Goal: Information Seeking & Learning: Learn about a topic

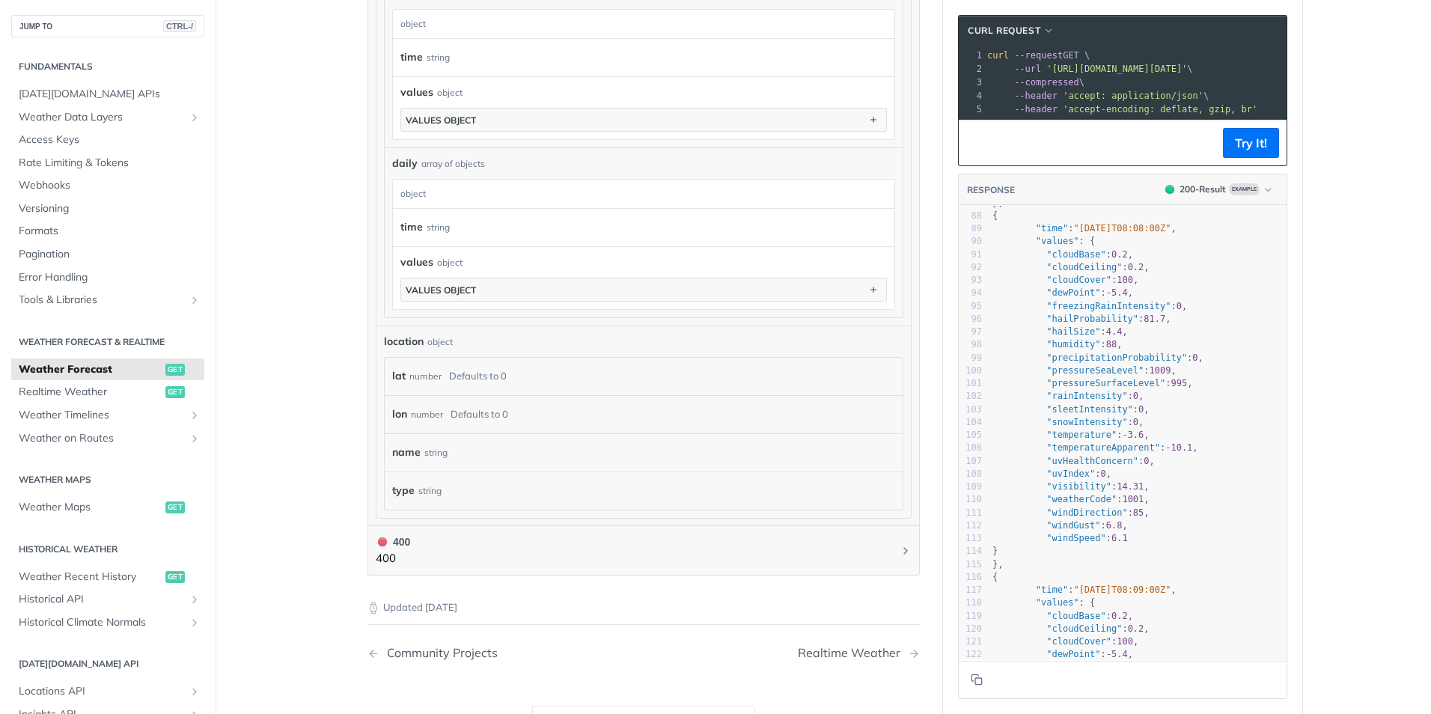
scroll to position [1123, 0]
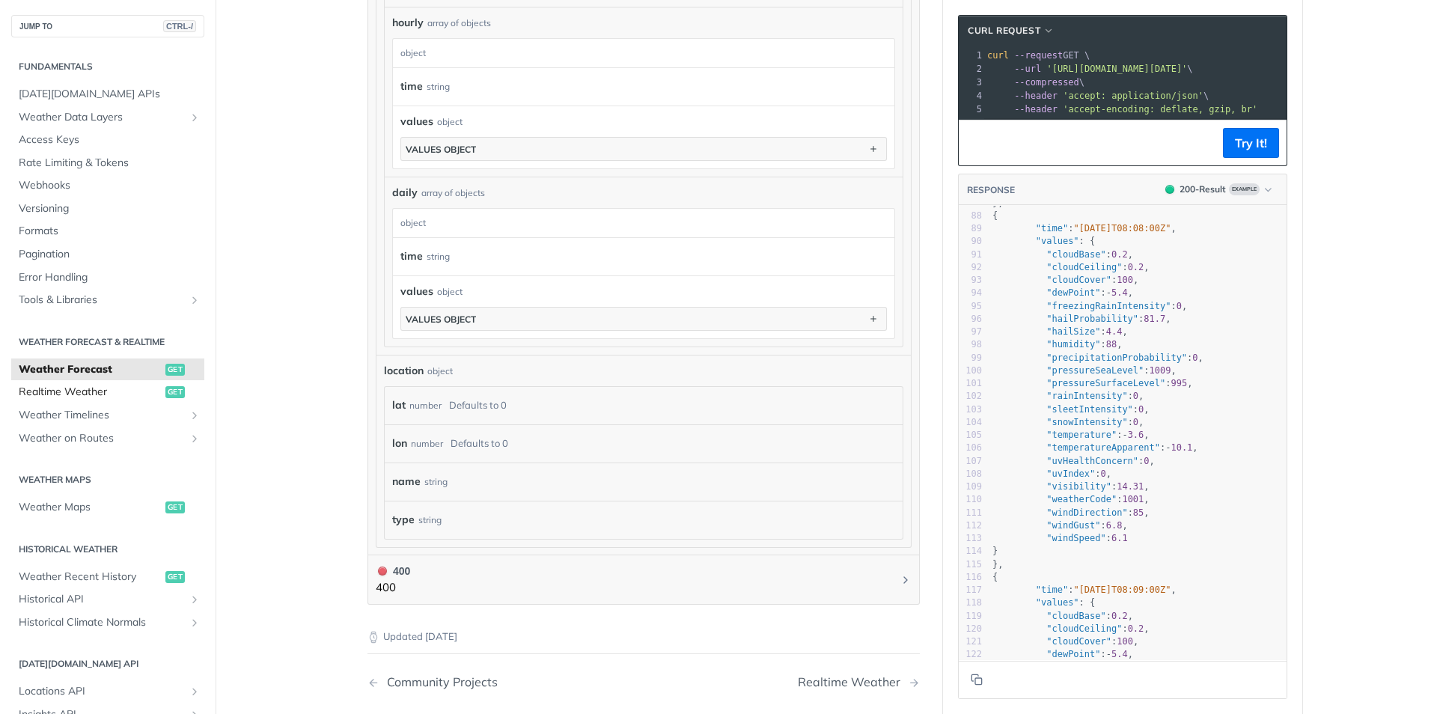
click at [70, 393] on span "Realtime Weather" at bounding box center [90, 392] width 143 height 15
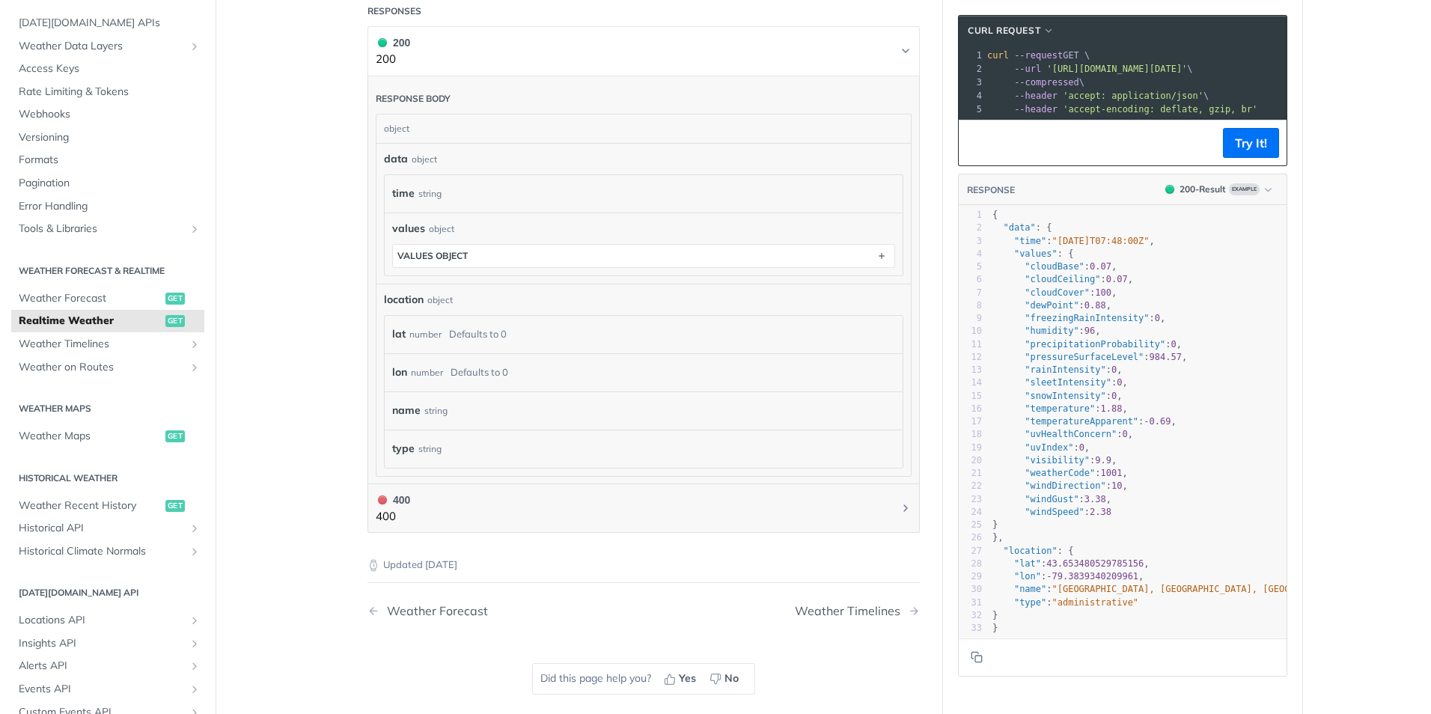
scroll to position [674, 0]
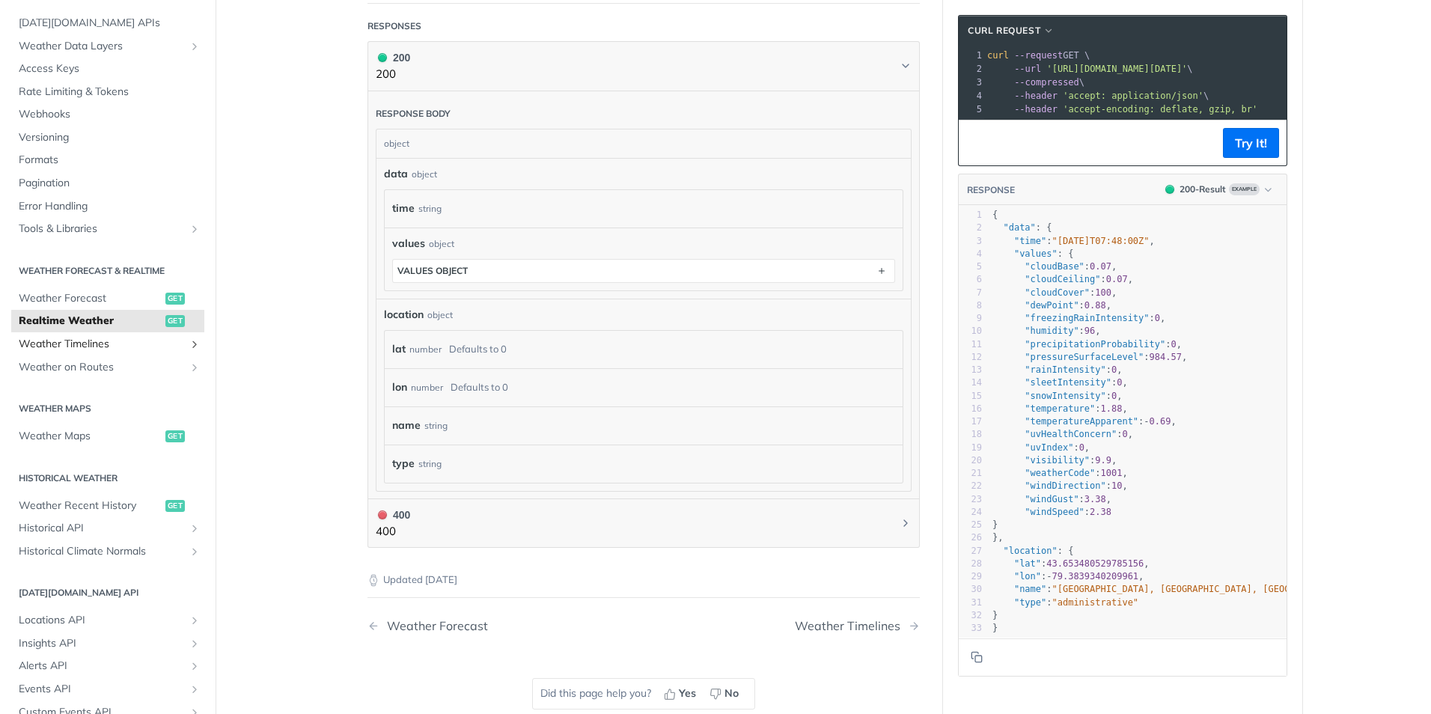
click at [91, 345] on span "Weather Timelines" at bounding box center [102, 344] width 166 height 15
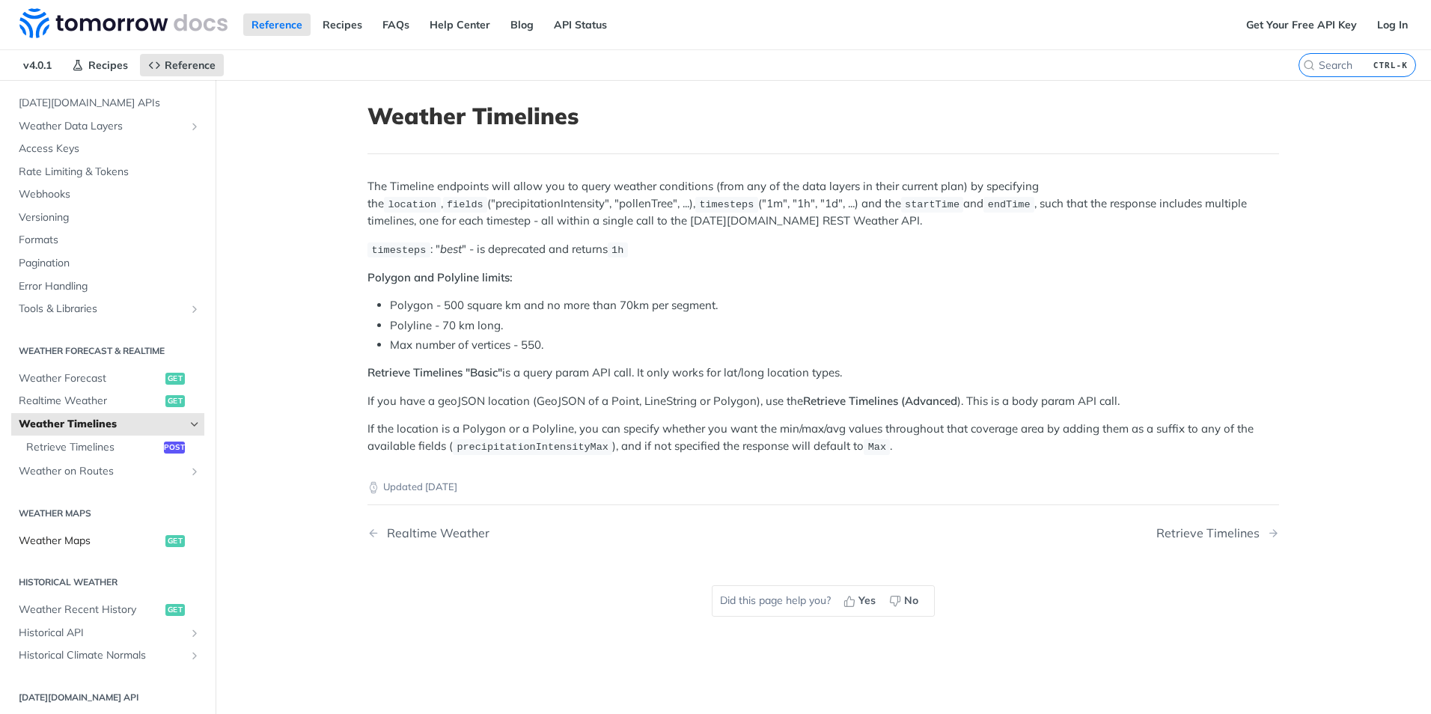
click at [65, 541] on span "Weather Maps" at bounding box center [90, 541] width 143 height 15
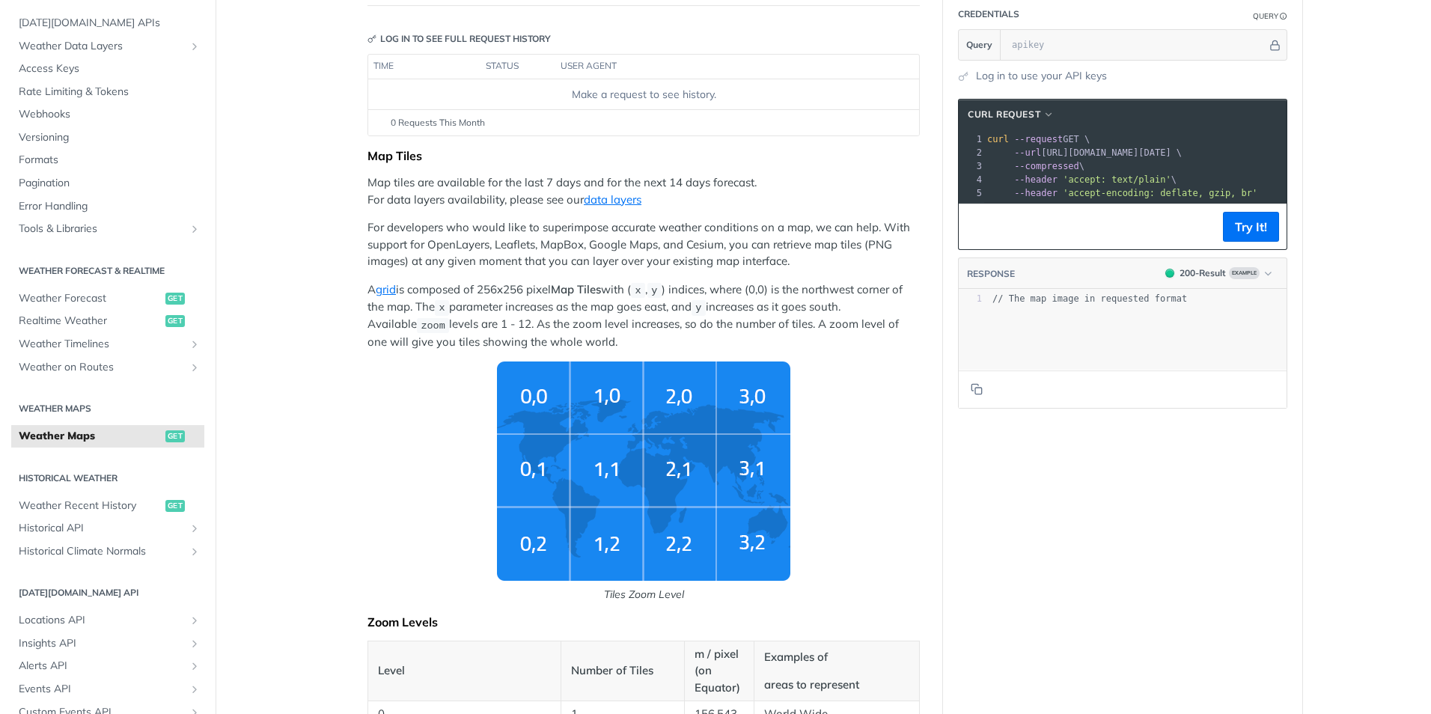
scroll to position [150, 0]
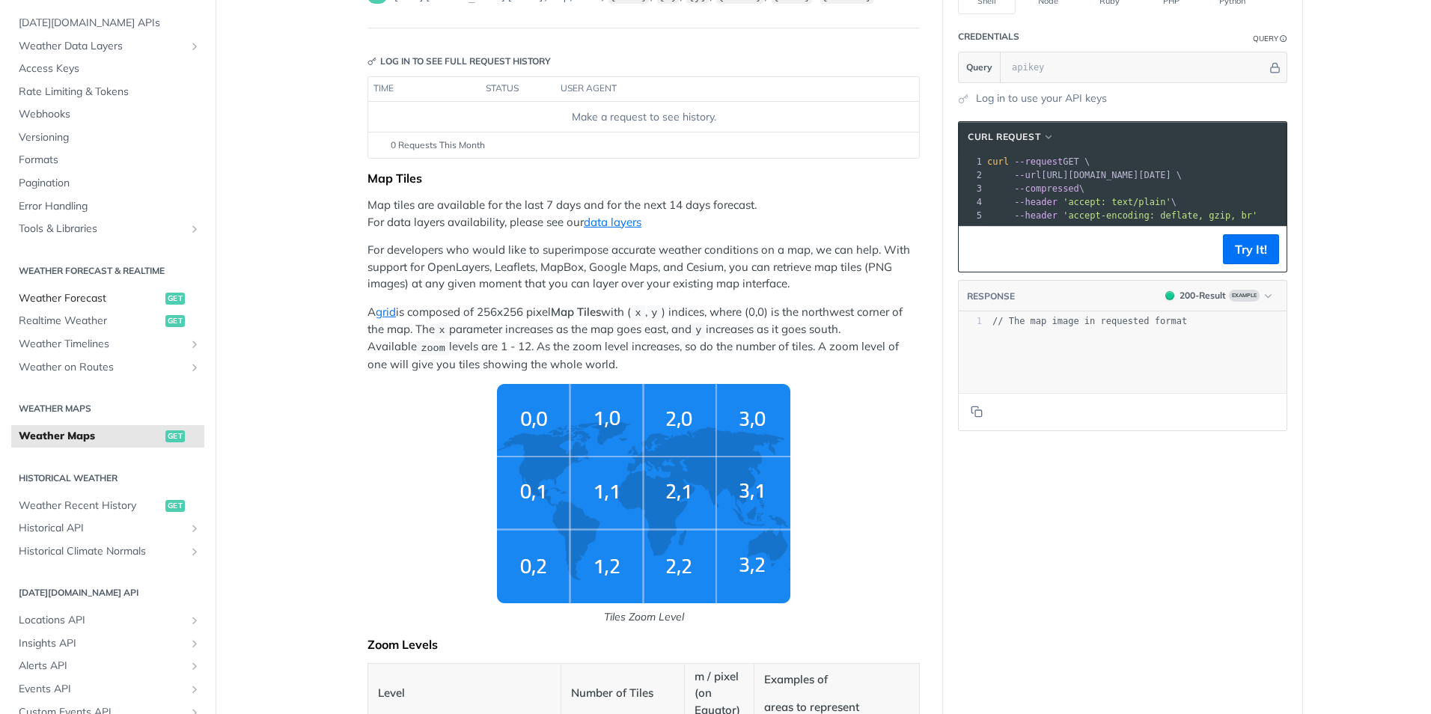
click at [62, 296] on span "Weather Forecast" at bounding box center [90, 298] width 143 height 15
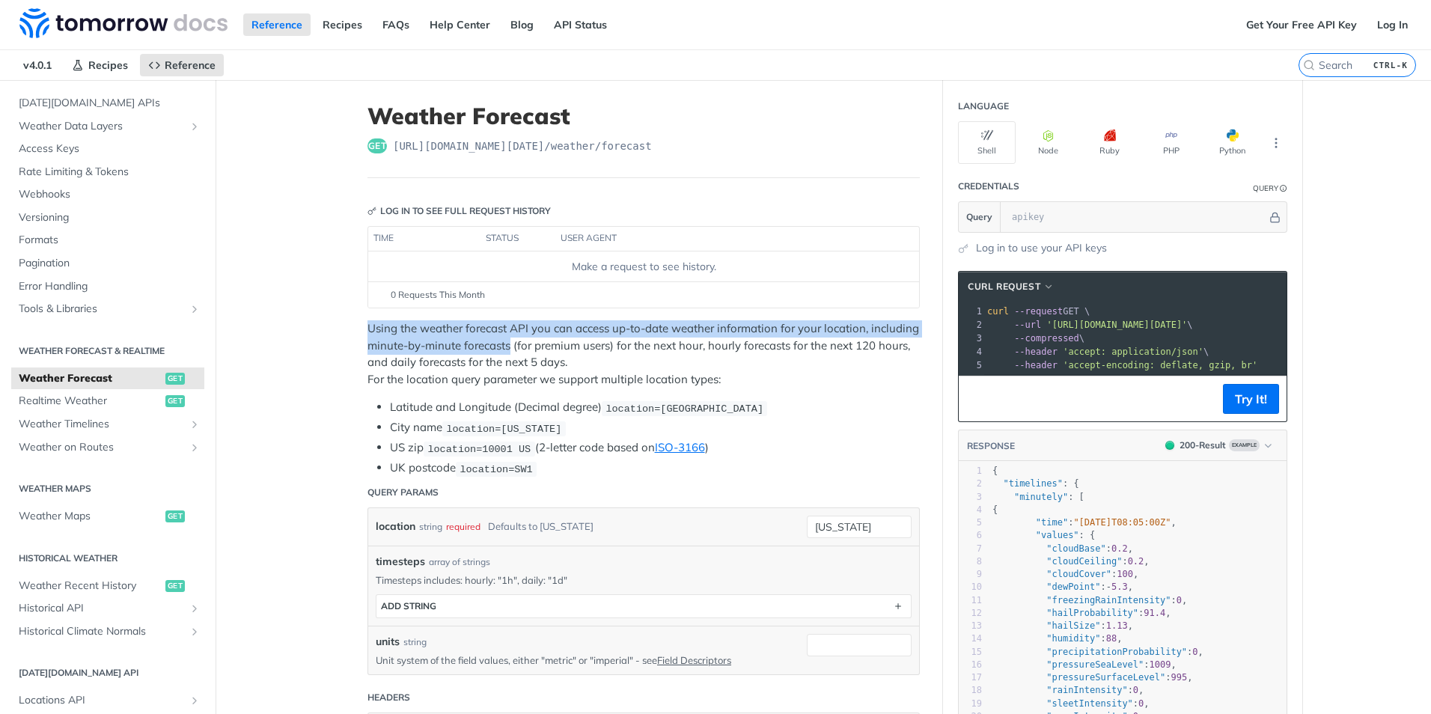
drag, startPoint x: 362, startPoint y: 327, endPoint x: 505, endPoint y: 350, distance: 145.6
click at [505, 350] on p "Using the weather forecast API you can access up-to-date weather information fo…" at bounding box center [644, 353] width 552 height 67
click at [68, 424] on span "Weather Timelines" at bounding box center [102, 424] width 166 height 15
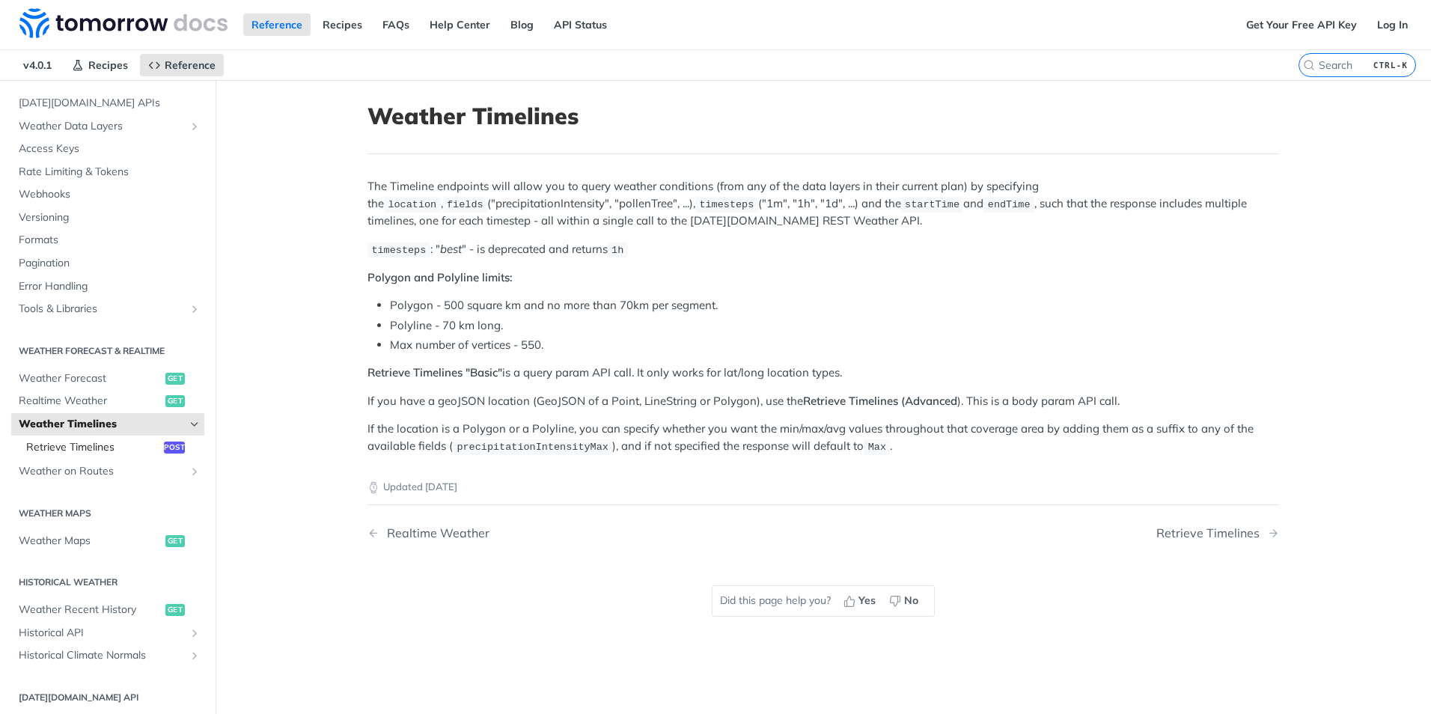
click at [92, 446] on span "Retrieve Timelines" at bounding box center [93, 447] width 134 height 15
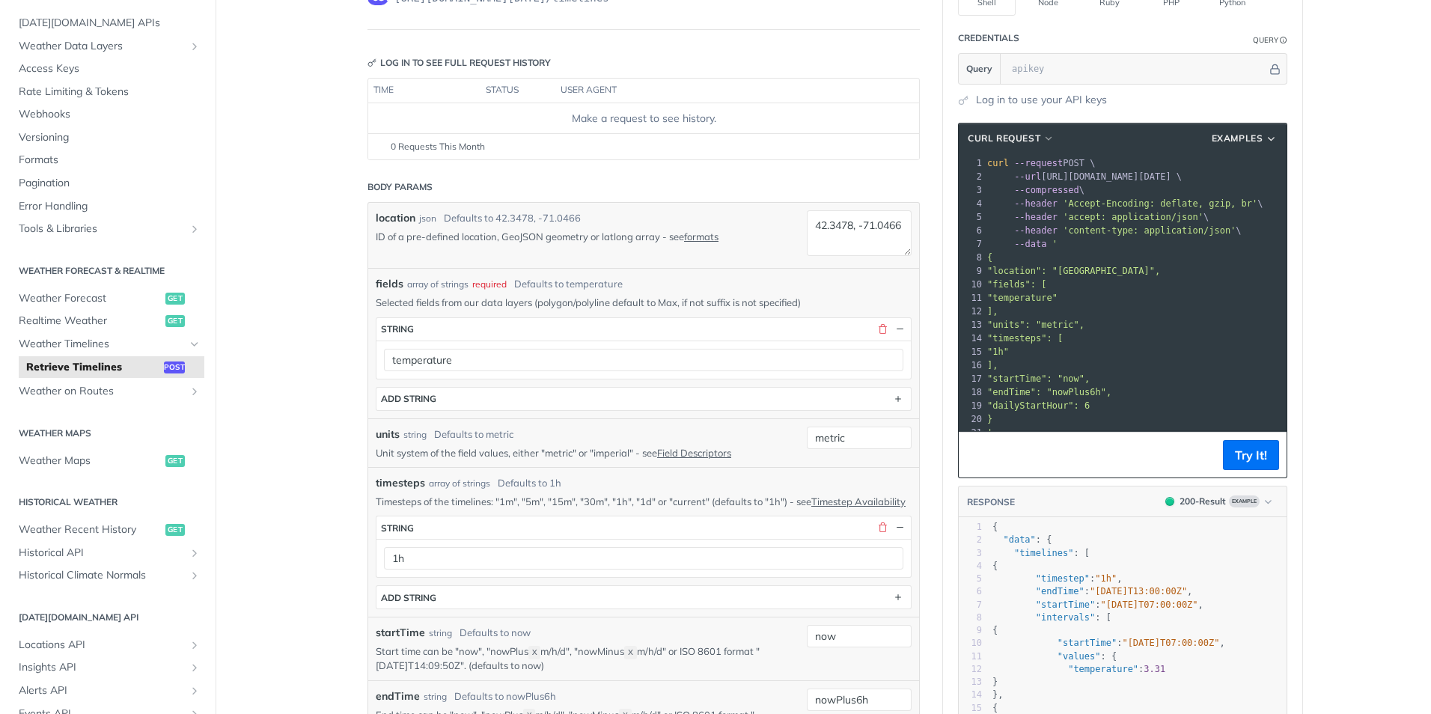
scroll to position [150, 0]
click at [61, 457] on span "Weather Maps" at bounding box center [90, 461] width 143 height 15
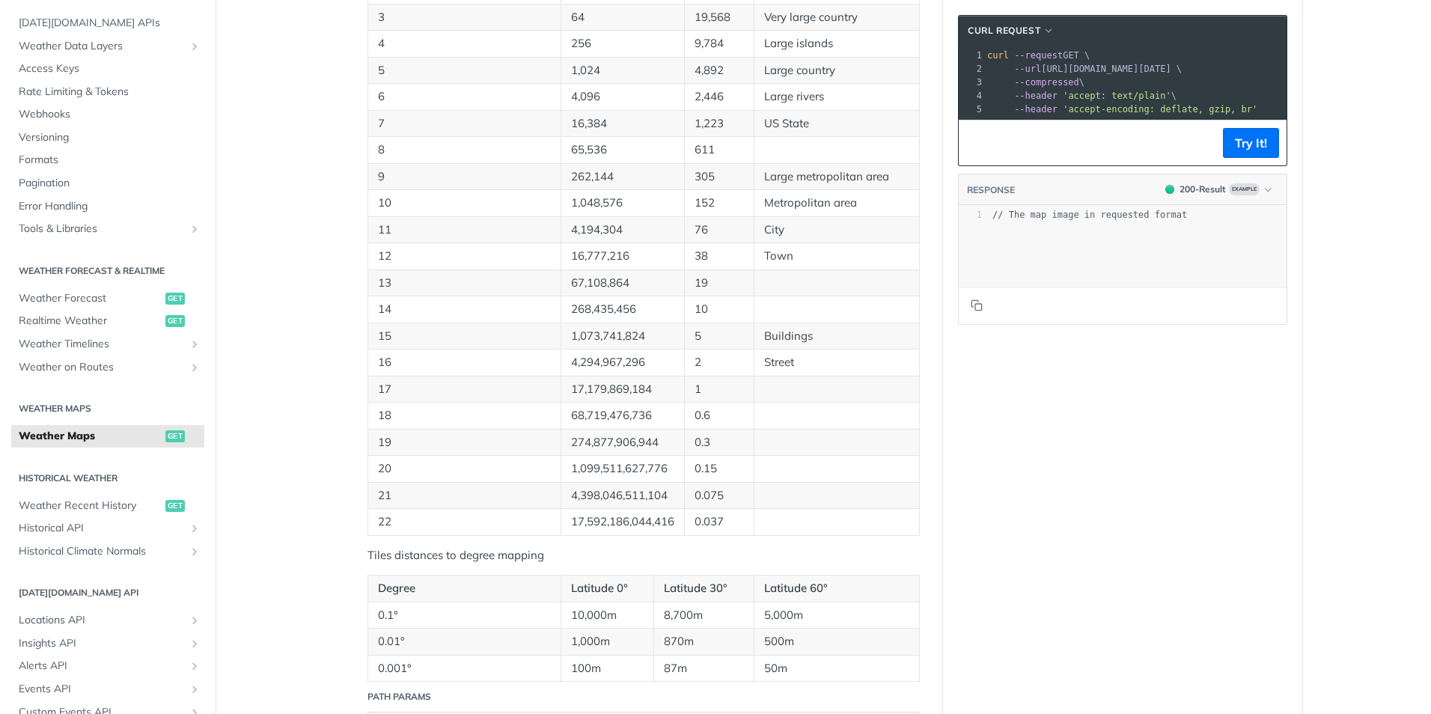
scroll to position [973, 0]
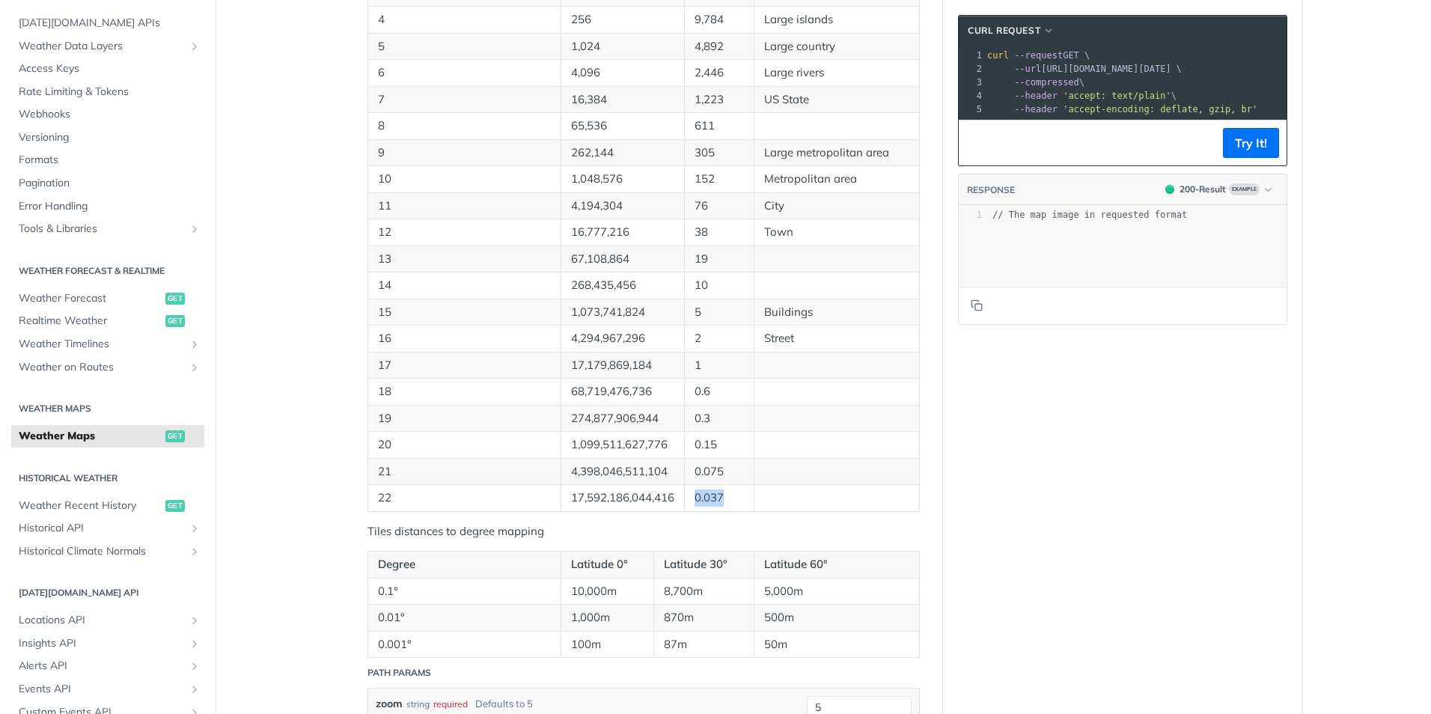
drag, startPoint x: 691, startPoint y: 499, endPoint x: 725, endPoint y: 499, distance: 33.7
click at [725, 499] on p "0.037" at bounding box center [719, 498] width 49 height 17
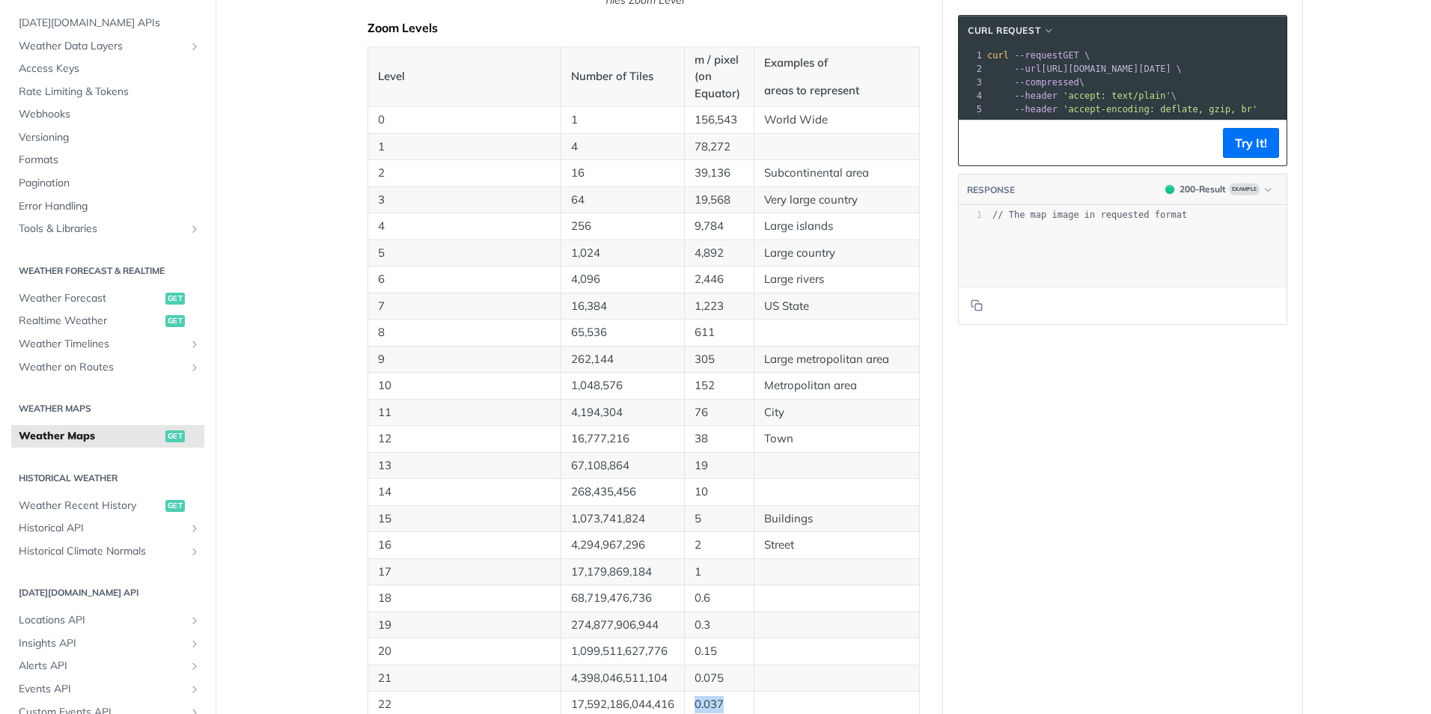
scroll to position [823, 0]
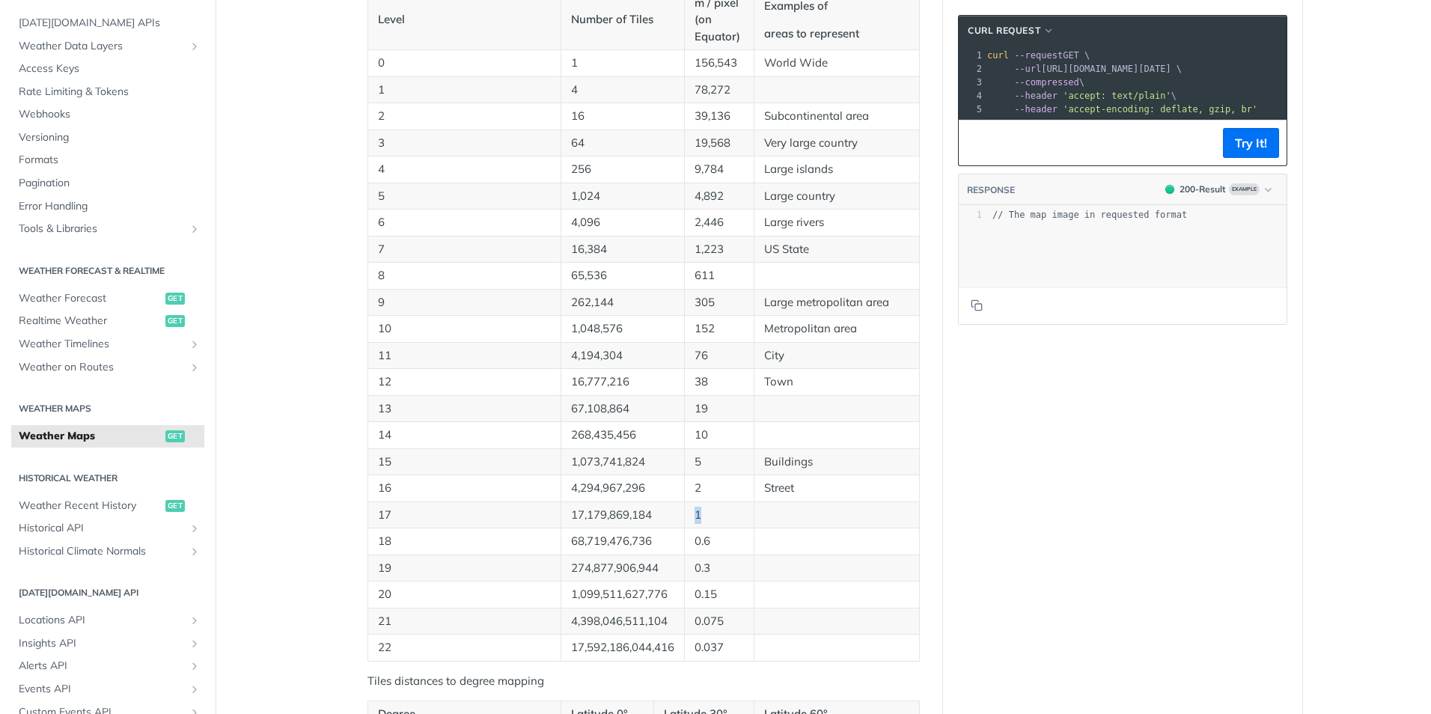
click at [695, 512] on p "1" at bounding box center [719, 515] width 49 height 17
drag, startPoint x: 567, startPoint y: 513, endPoint x: 651, endPoint y: 512, distance: 83.8
click at [651, 512] on p "17,179,869,184" at bounding box center [622, 515] width 103 height 17
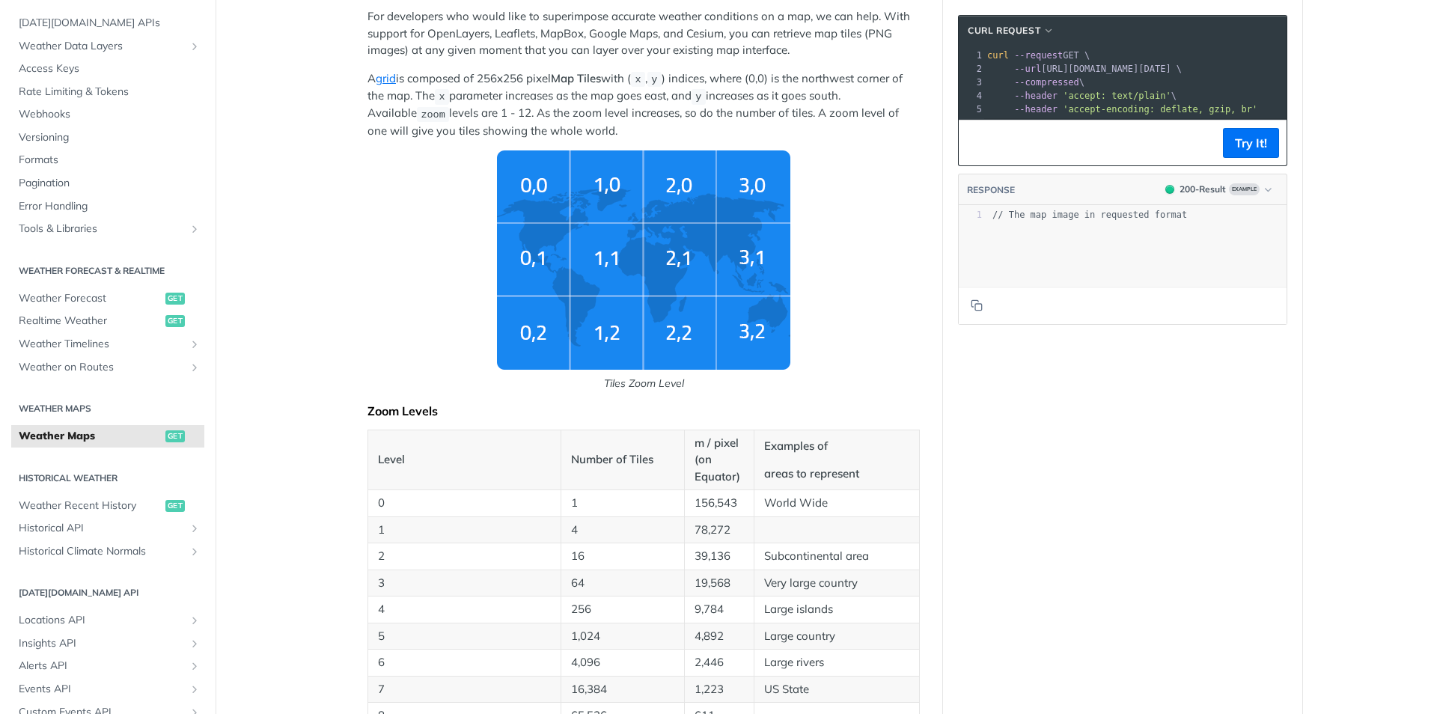
scroll to position [524, 0]
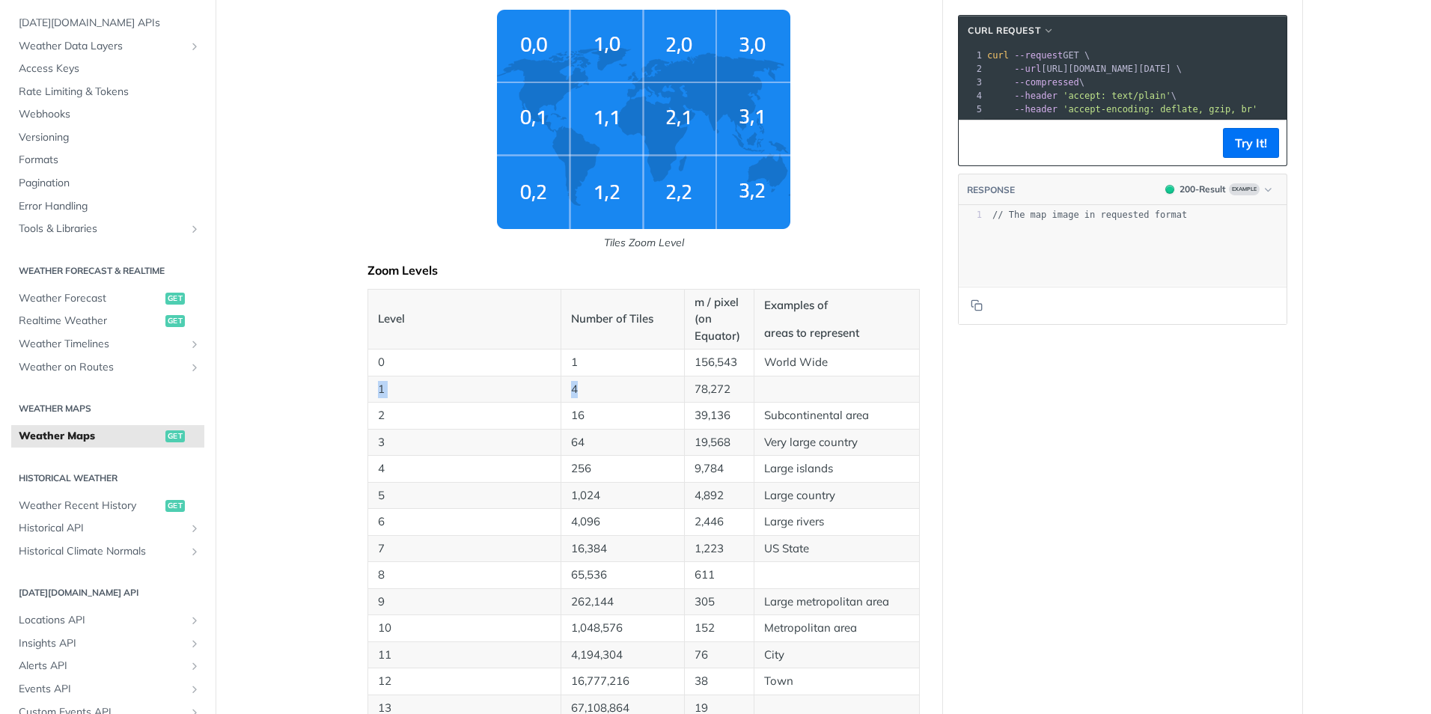
drag, startPoint x: 373, startPoint y: 383, endPoint x: 591, endPoint y: 383, distance: 218.6
click at [591, 383] on tr "1 4 78,272" at bounding box center [644, 389] width 552 height 27
click at [397, 391] on p "1" at bounding box center [464, 389] width 173 height 17
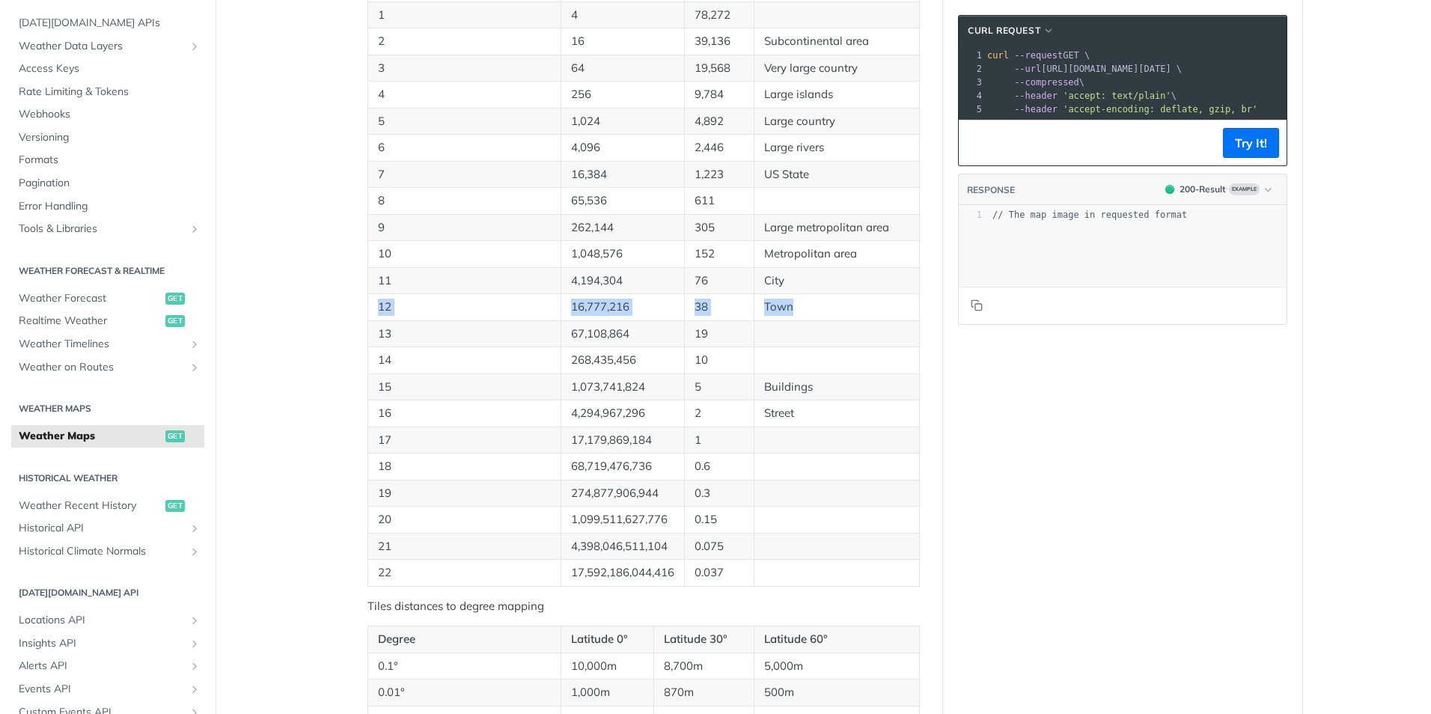
drag, startPoint x: 373, startPoint y: 303, endPoint x: 863, endPoint y: 304, distance: 490.3
click at [863, 304] on tr "12 16,777,216 38 Town" at bounding box center [644, 307] width 552 height 27
drag, startPoint x: 863, startPoint y: 304, endPoint x: 803, endPoint y: 303, distance: 59.9
click at [803, 303] on p "Town" at bounding box center [836, 307] width 145 height 17
click at [787, 302] on p "Town" at bounding box center [836, 307] width 145 height 17
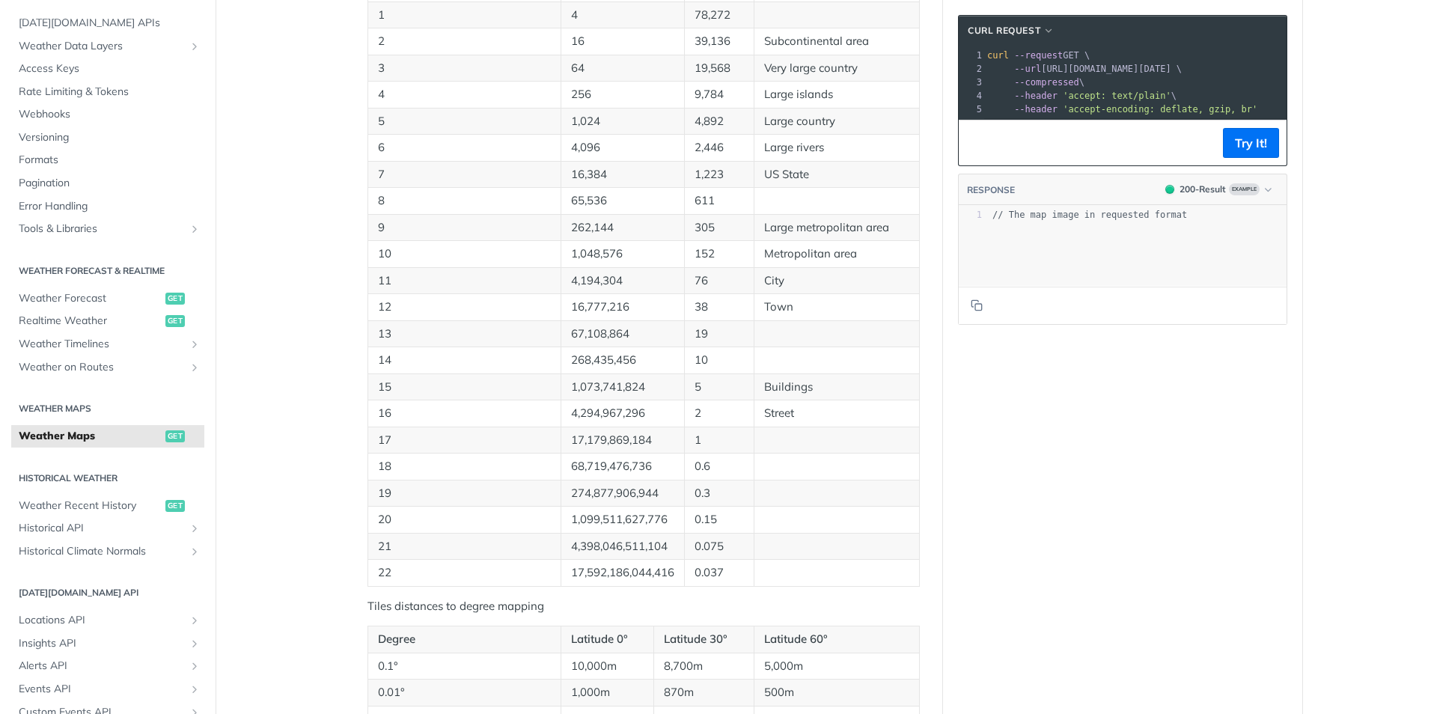
click at [772, 329] on td at bounding box center [836, 333] width 165 height 27
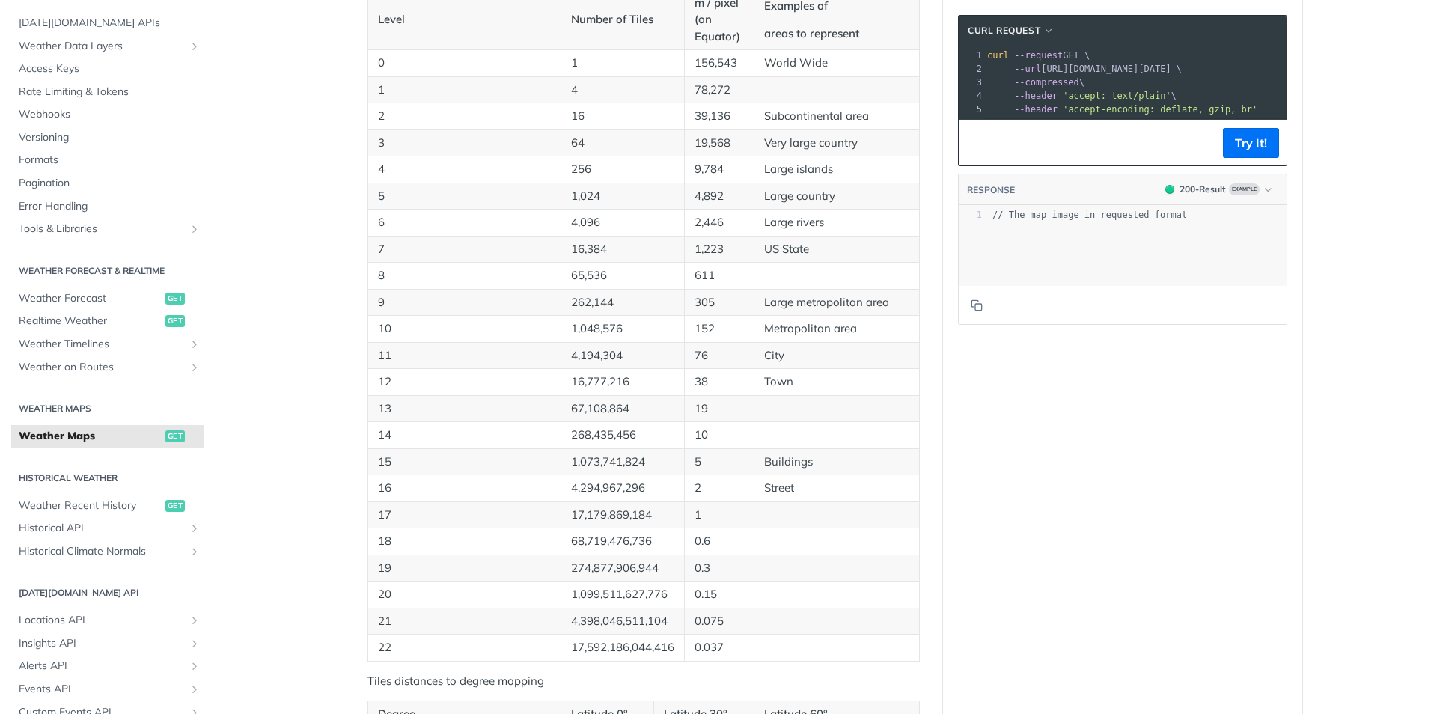
scroll to position [749, 0]
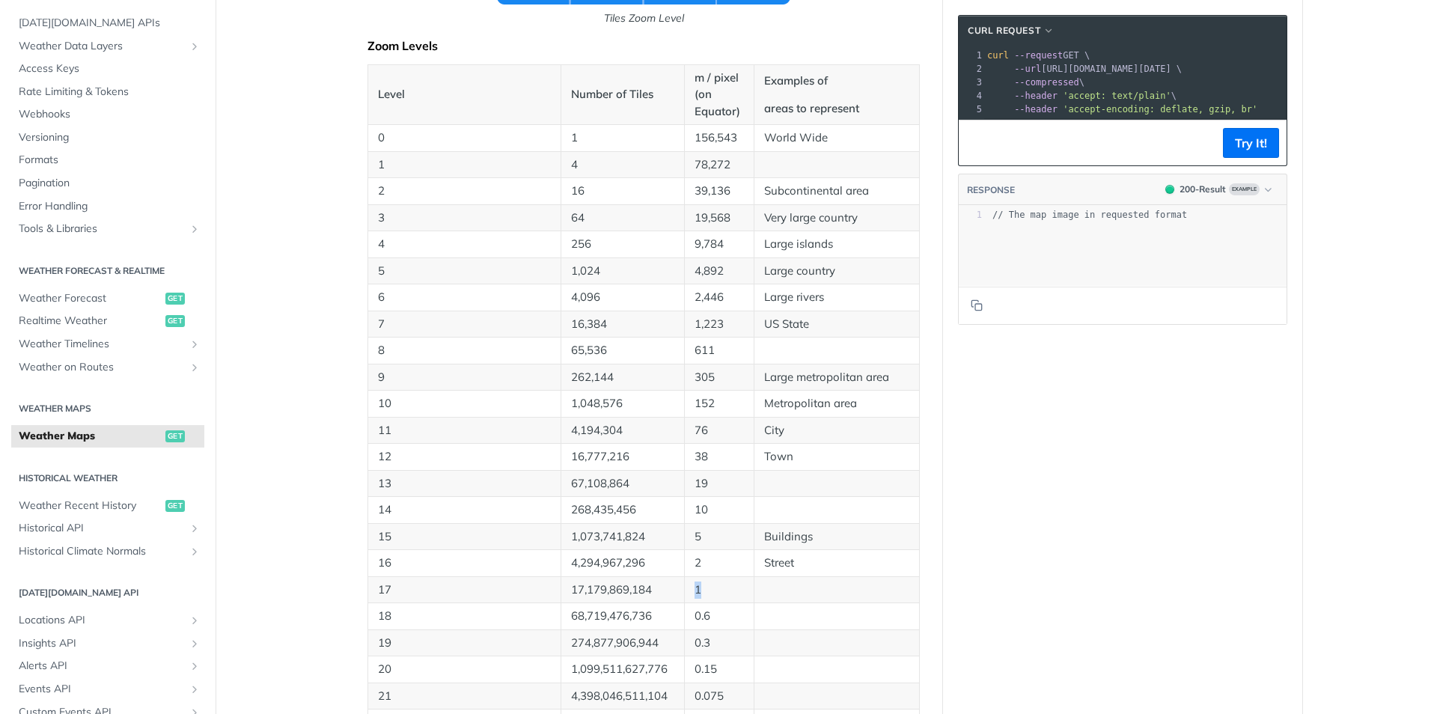
click at [695, 593] on p "1" at bounding box center [719, 590] width 49 height 17
click at [695, 591] on p "1" at bounding box center [719, 590] width 49 height 17
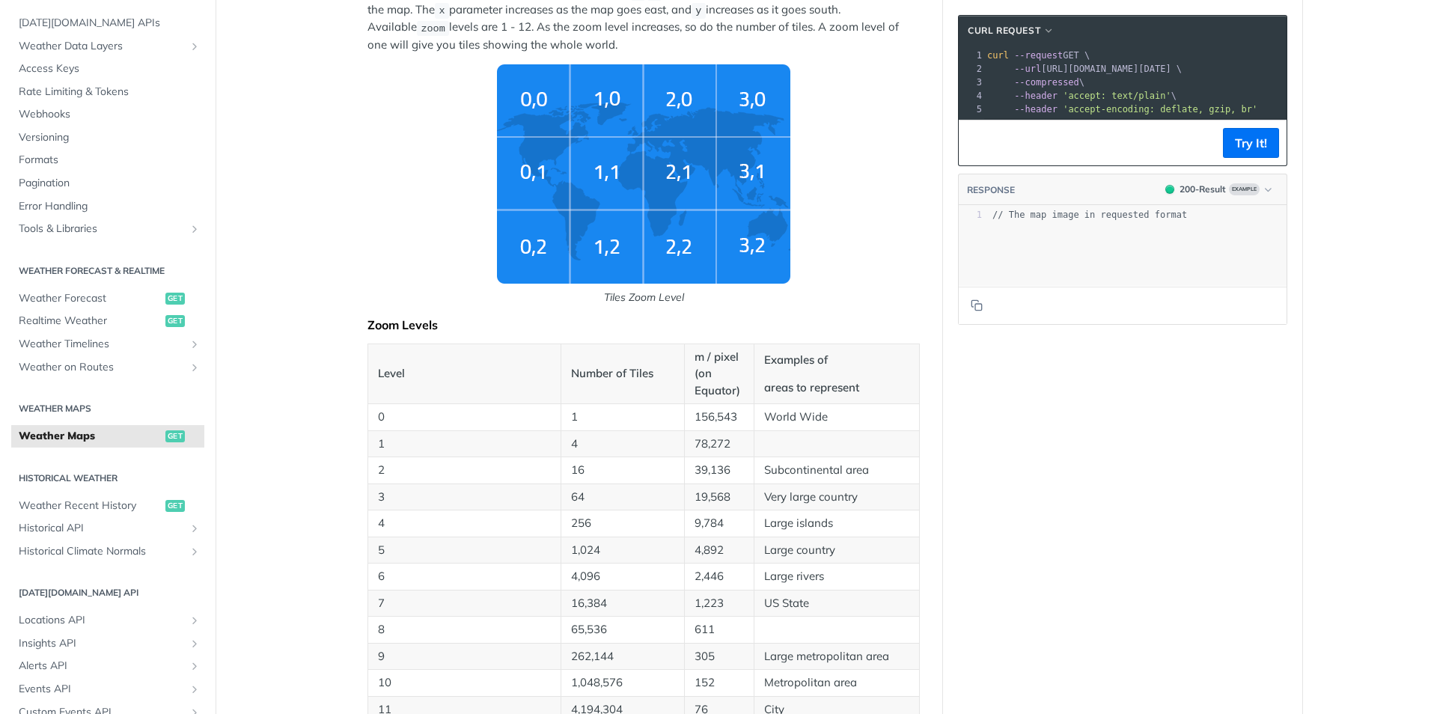
scroll to position [449, 0]
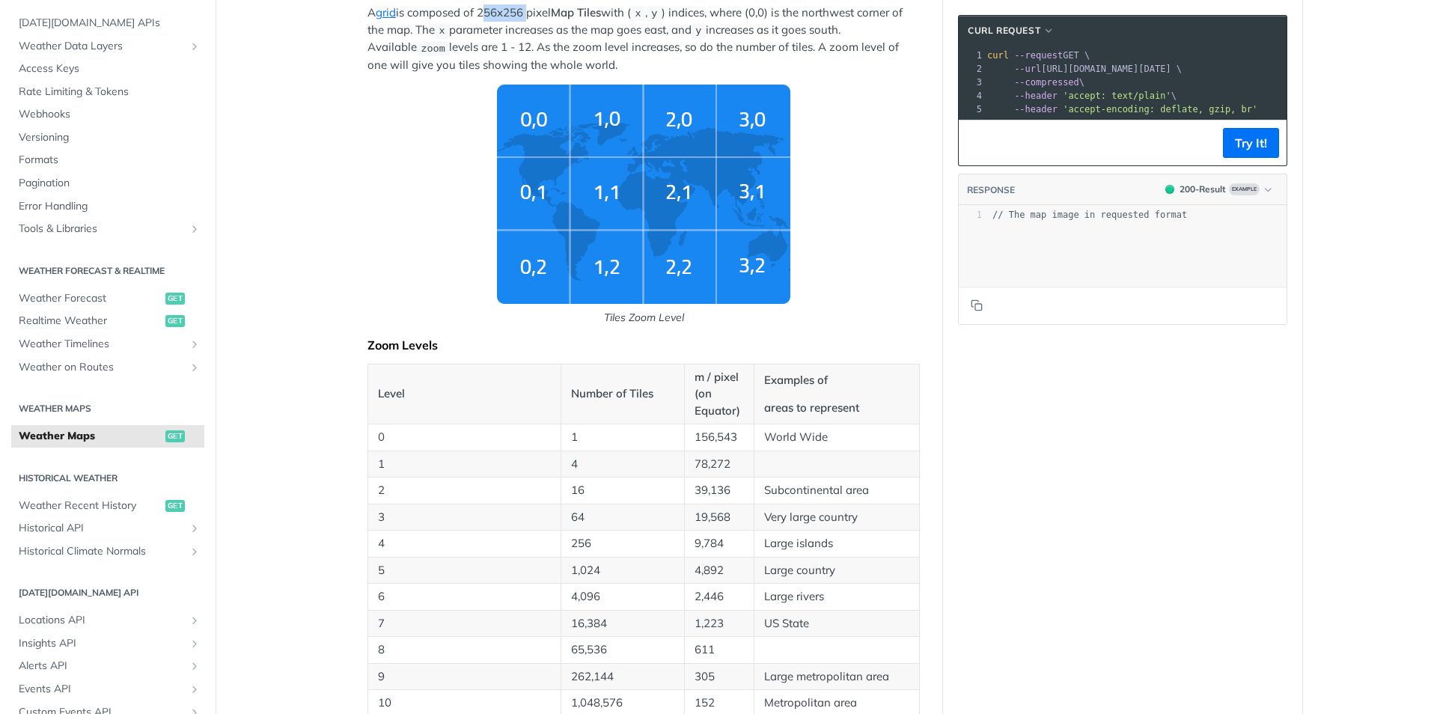
drag, startPoint x: 478, startPoint y: 16, endPoint x: 522, endPoint y: 16, distance: 44.2
click at [522, 16] on p "A grid is composed of 256x256 pixel Map Tiles with ( x , y ) indices, where (0,…" at bounding box center [644, 38] width 552 height 69
click at [857, 155] on span "Tiles Zoom Level" at bounding box center [644, 205] width 552 height 241
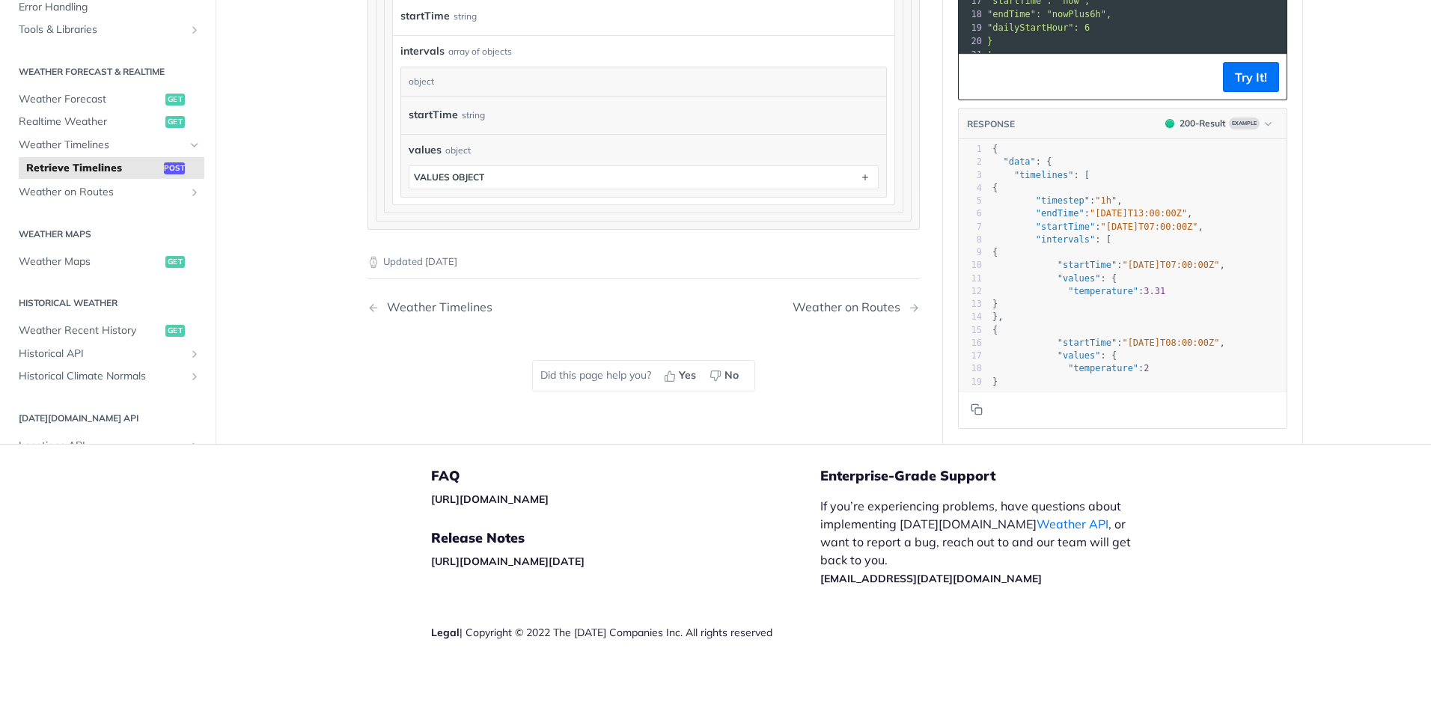
click at [52, 238] on h2 "Weather Maps" at bounding box center [107, 233] width 193 height 13
click at [52, 267] on span "Weather Maps" at bounding box center [90, 261] width 143 height 15
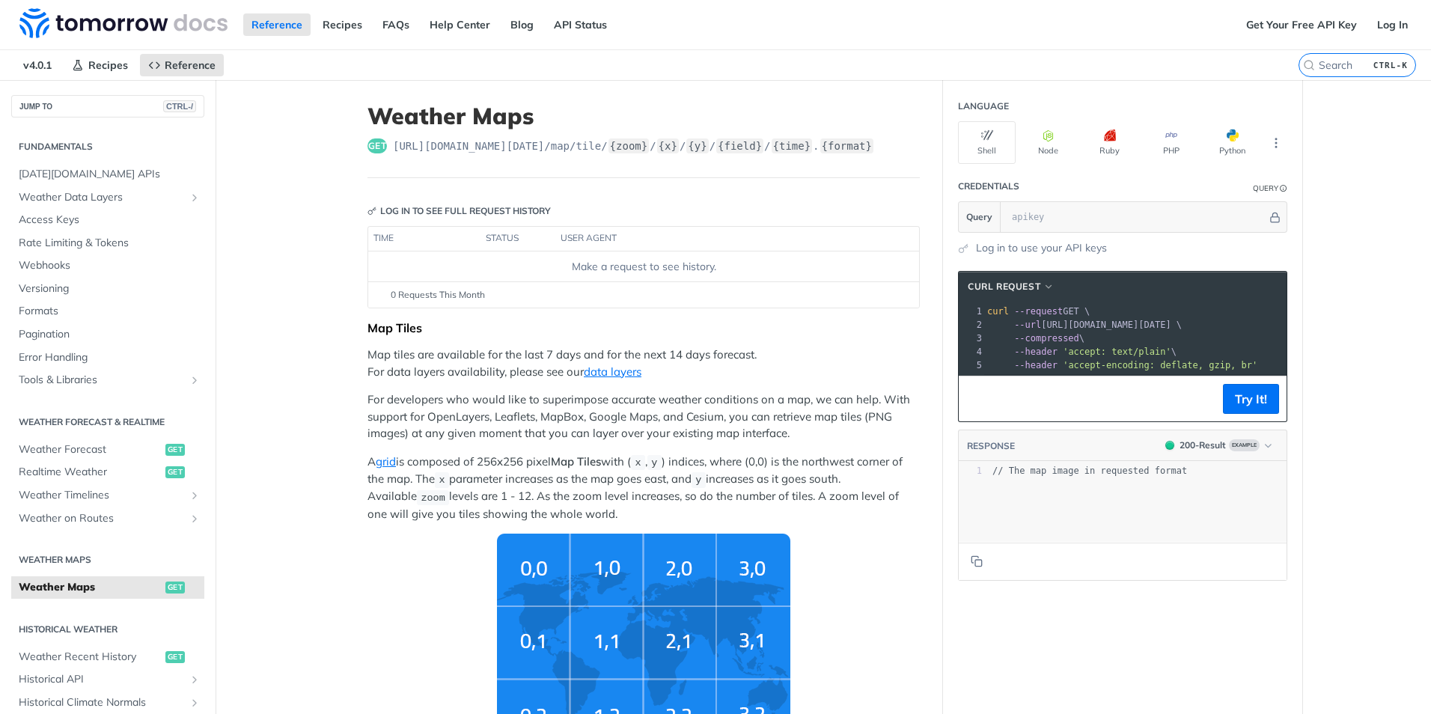
click at [588, 482] on p "A grid is composed of 256x256 pixel Map Tiles with ( x , y ) indices, where (0,…" at bounding box center [644, 488] width 552 height 69
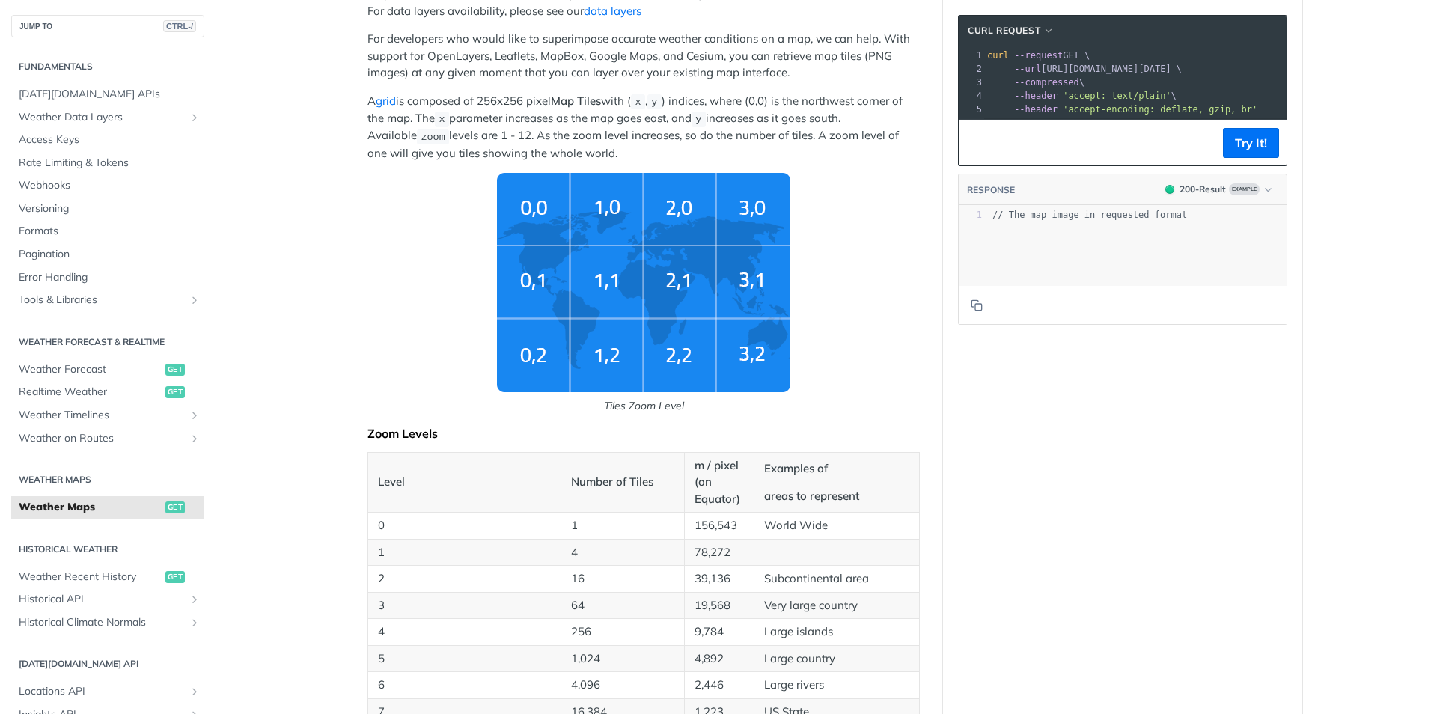
scroll to position [150, 0]
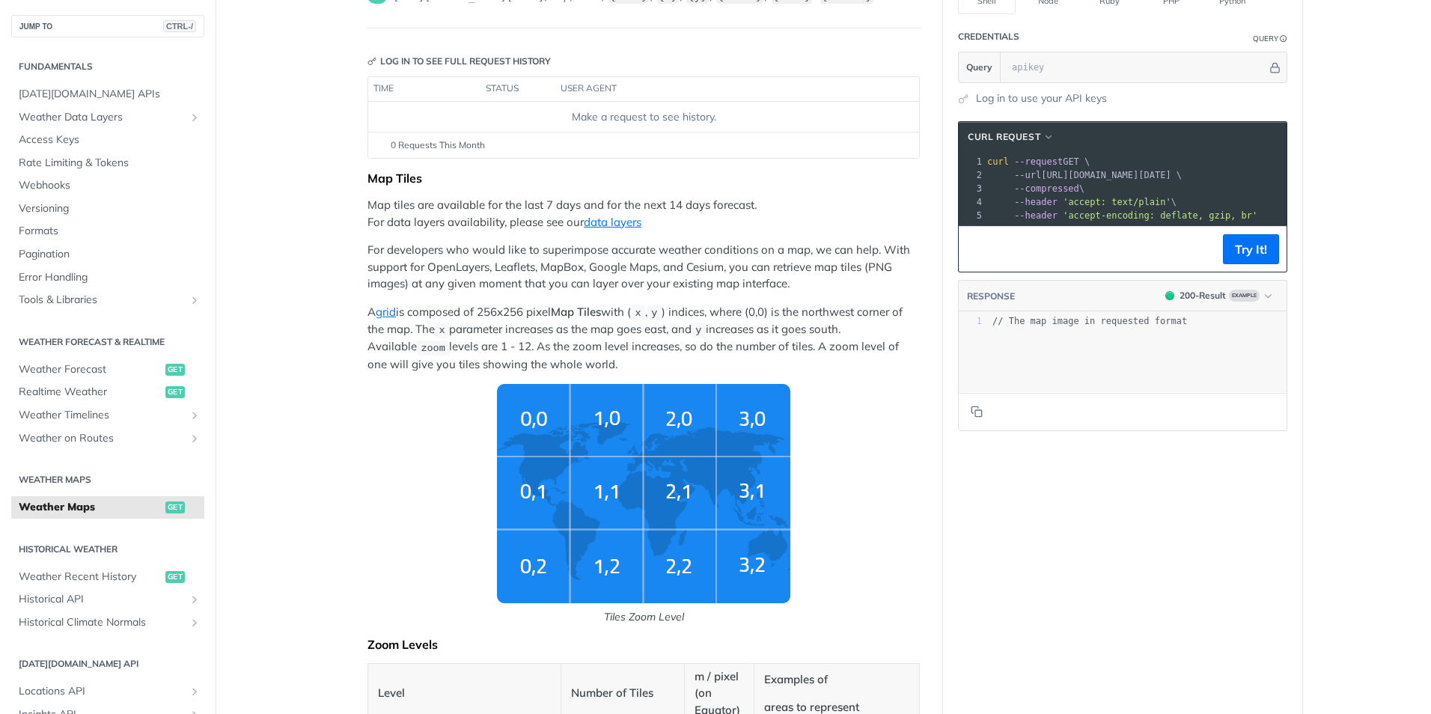
click at [514, 327] on p "A grid is composed of 256x256 pixel Map Tiles with ( x , y ) indices, where (0,…" at bounding box center [644, 338] width 552 height 69
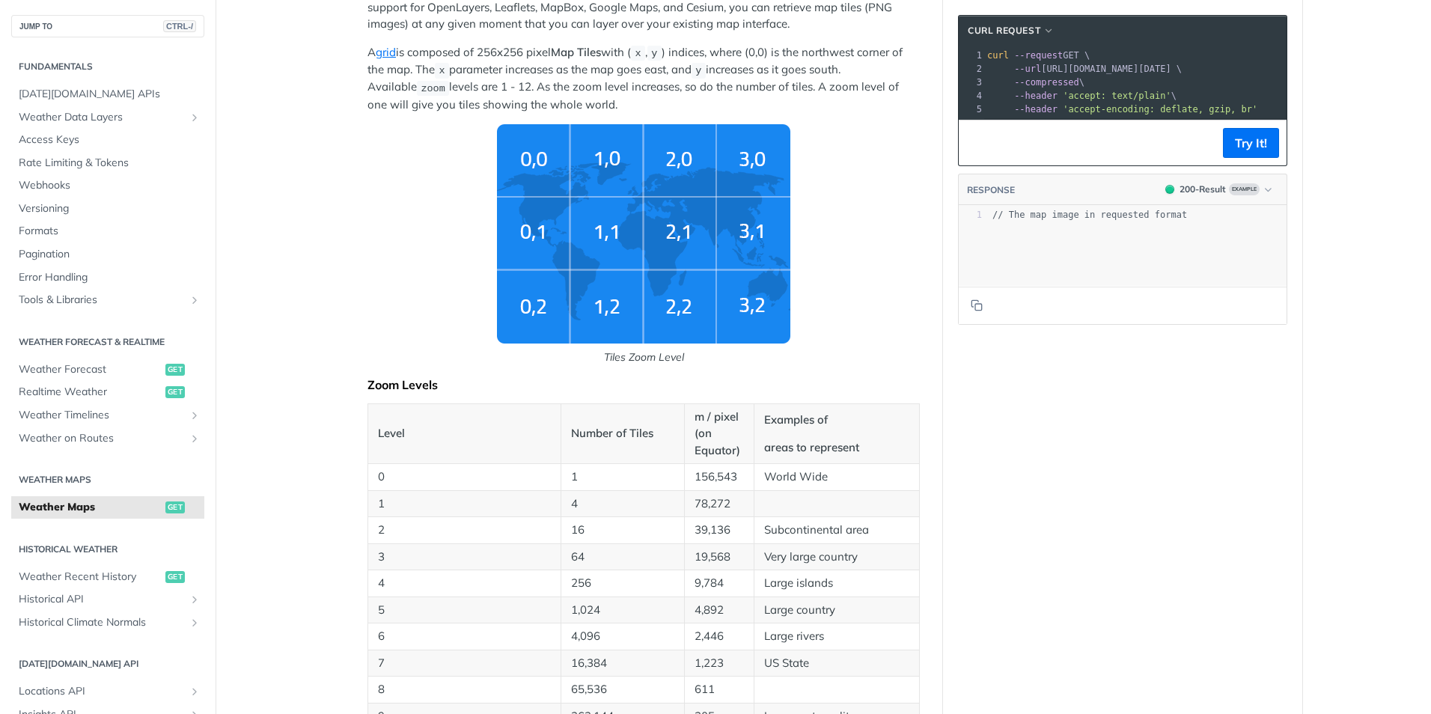
scroll to position [449, 0]
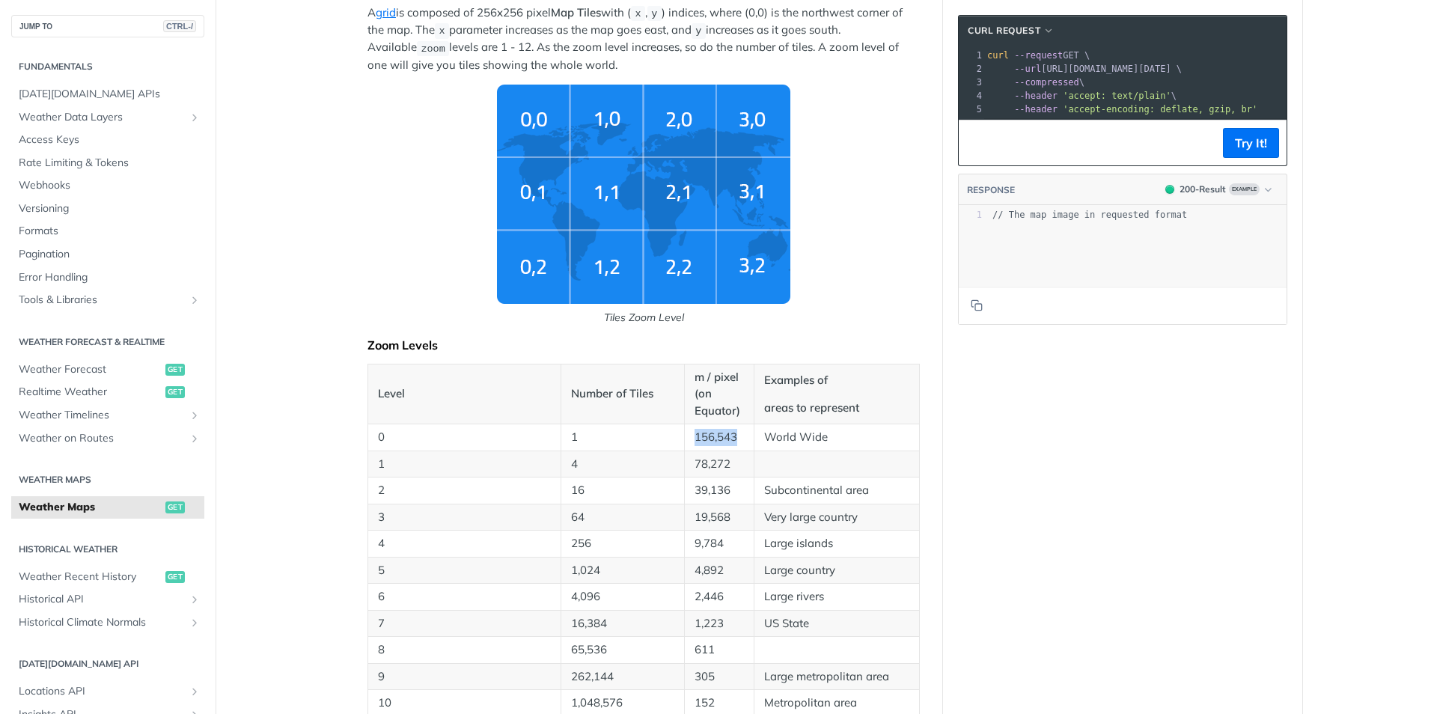
drag, startPoint x: 691, startPoint y: 438, endPoint x: 735, endPoint y: 436, distance: 44.2
click at [735, 436] on p "156,543" at bounding box center [719, 437] width 49 height 17
click at [716, 467] on p "78,272" at bounding box center [719, 464] width 49 height 17
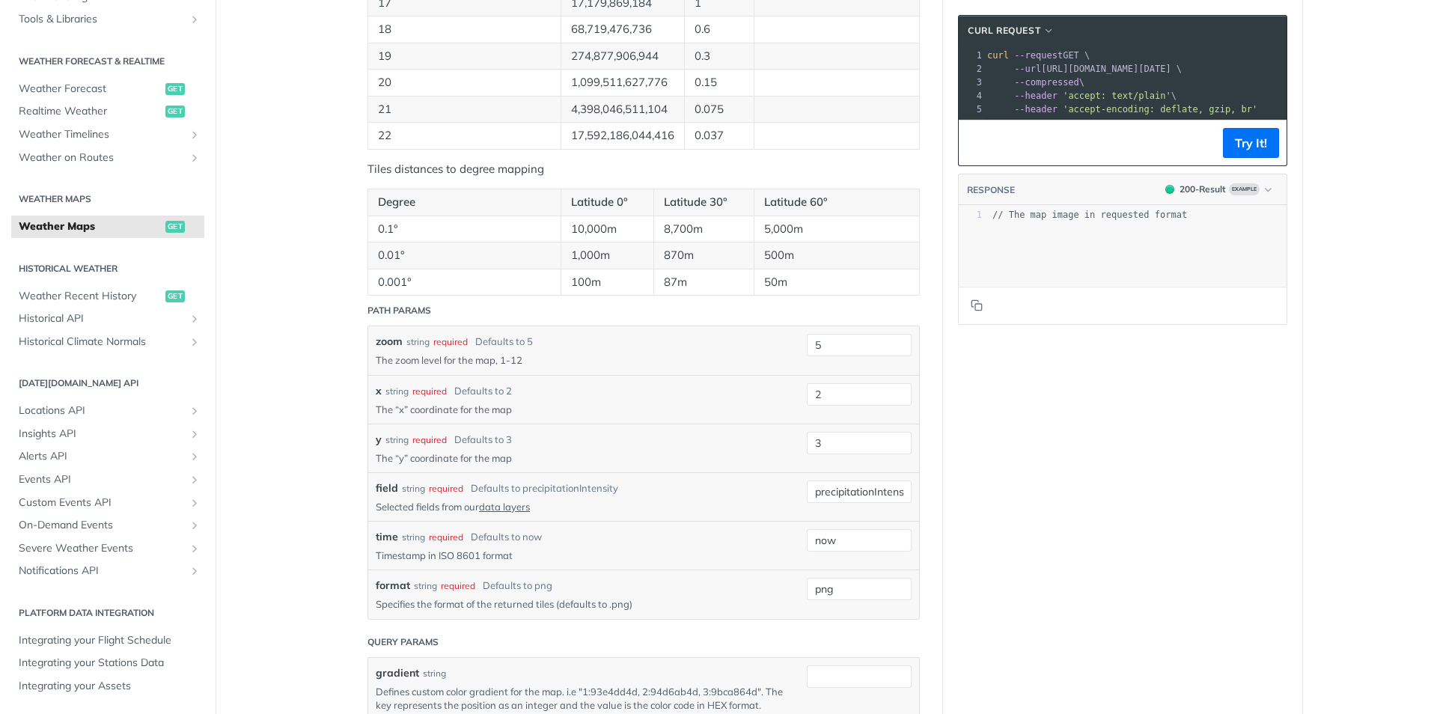
scroll to position [1422, 0]
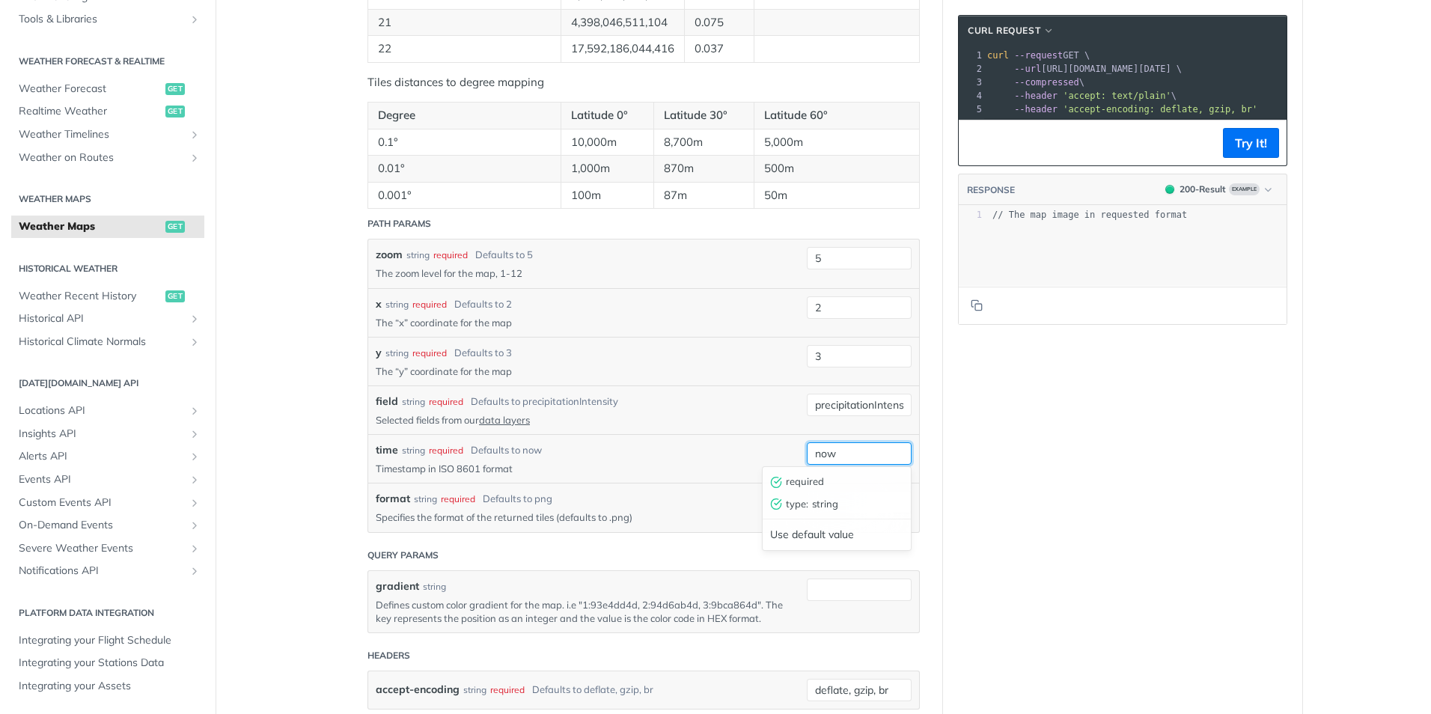
click at [877, 446] on input "now" at bounding box center [859, 453] width 105 height 22
click at [674, 457] on div "time string required Defaults to now Timestamp in ISO 8601 format" at bounding box center [580, 458] width 409 height 33
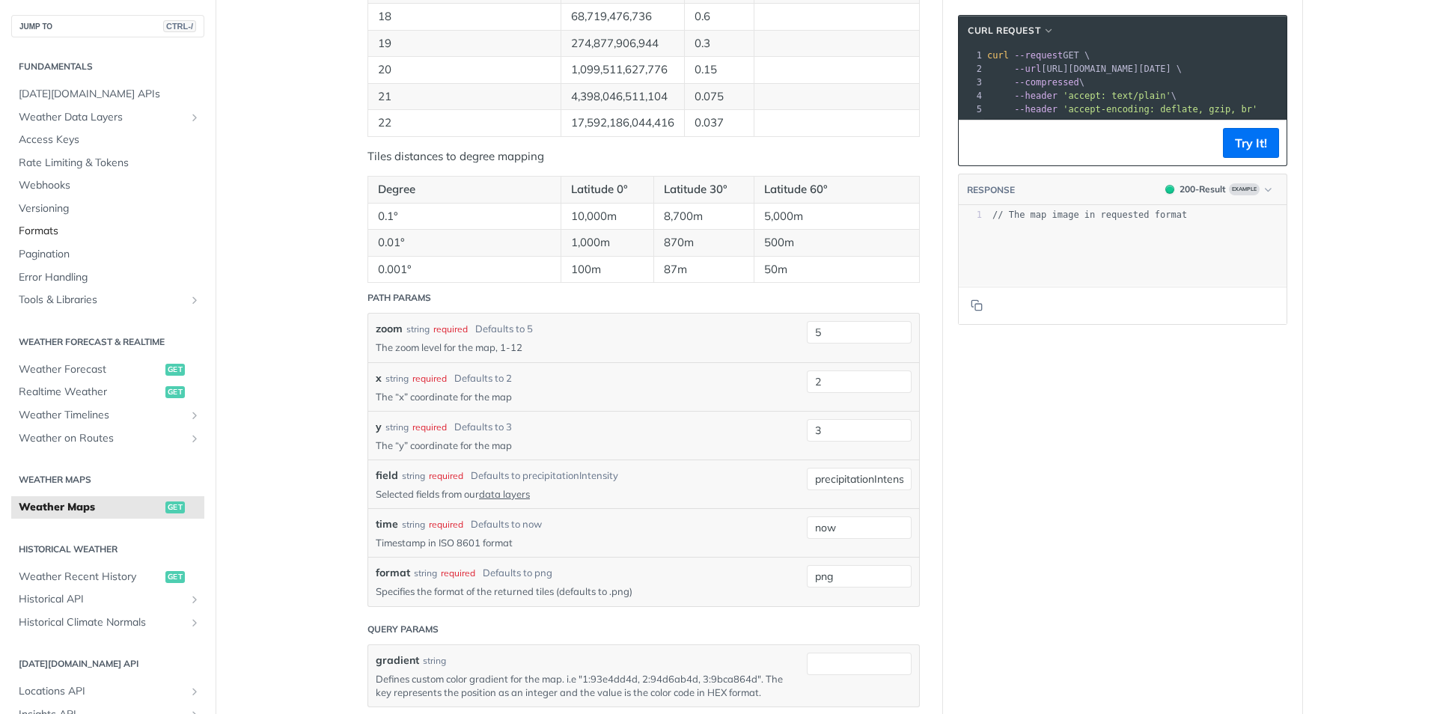
scroll to position [1347, 0]
click at [69, 391] on span "Realtime Weather" at bounding box center [90, 392] width 143 height 15
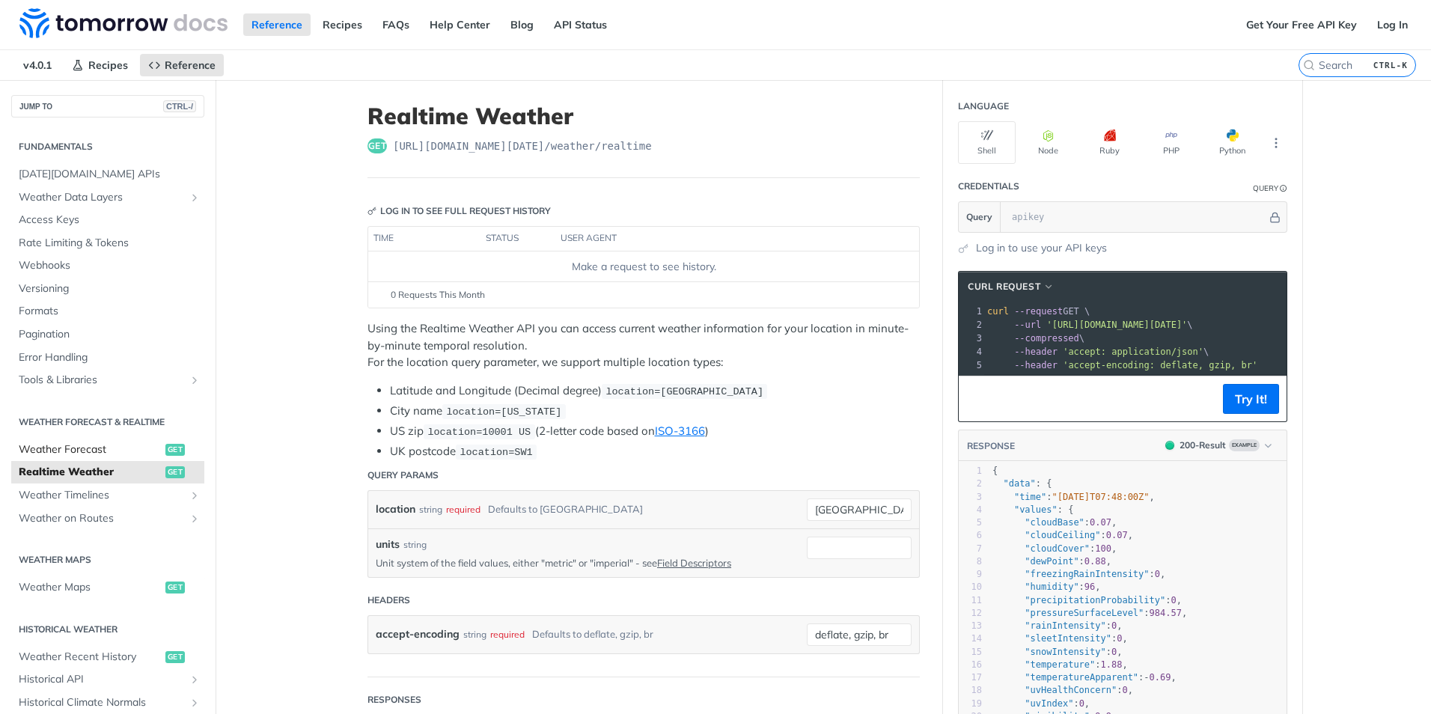
click at [61, 450] on span "Weather Forecast" at bounding box center [90, 449] width 143 height 15
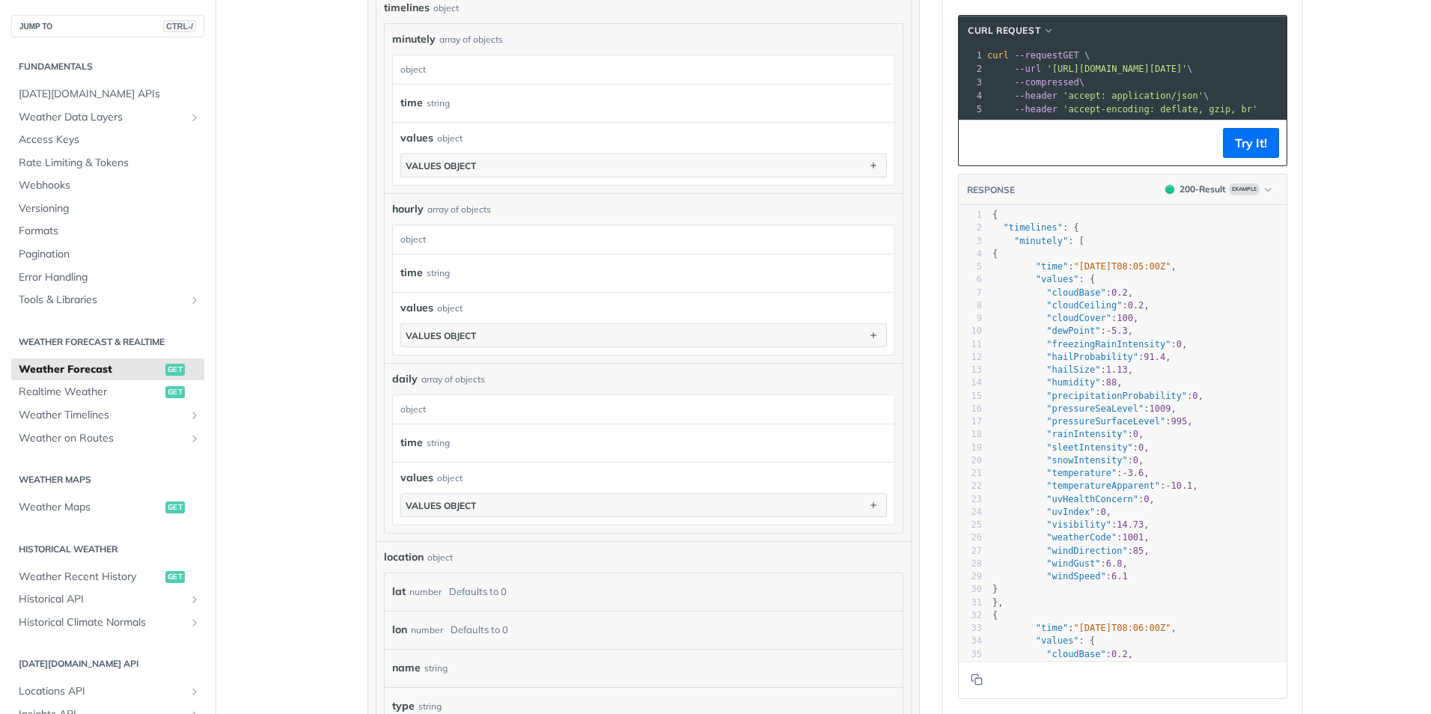
scroll to position [898, 0]
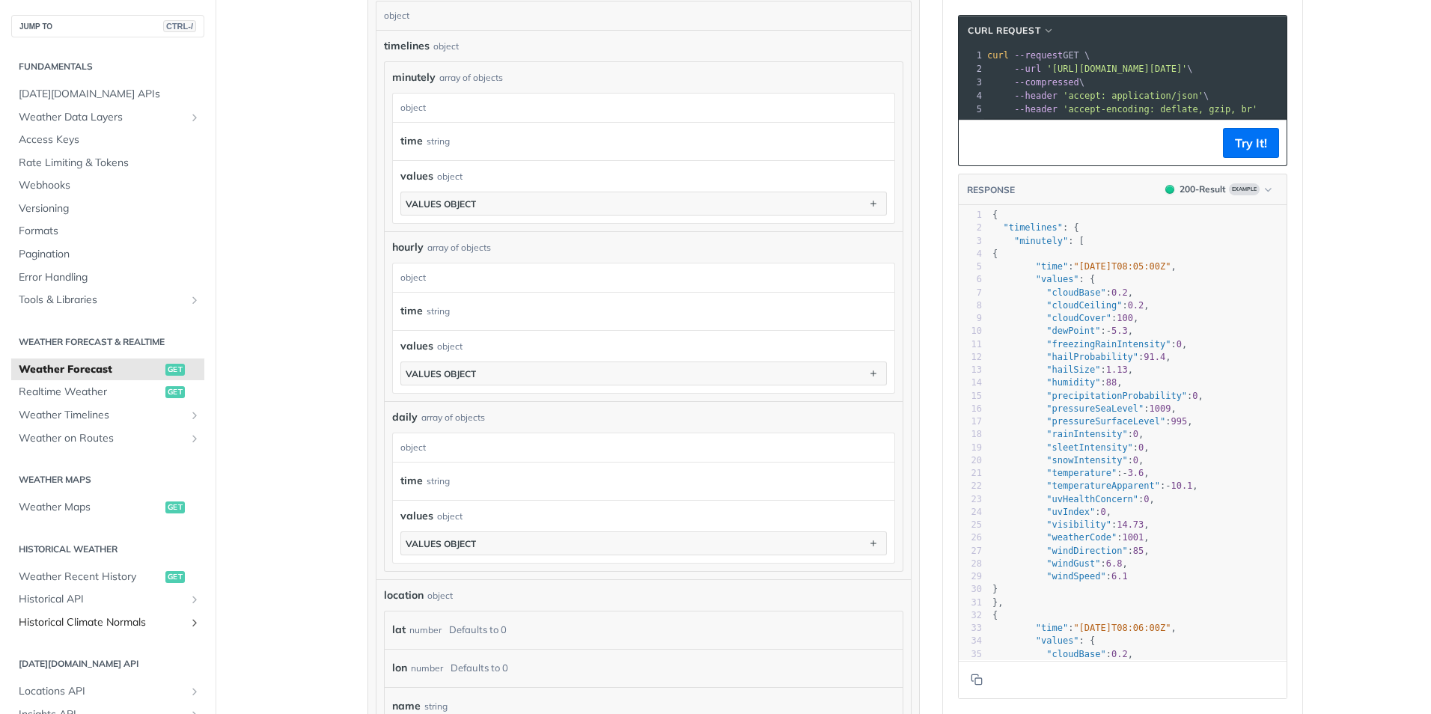
click at [69, 622] on span "Historical Climate Normals" at bounding box center [102, 622] width 166 height 15
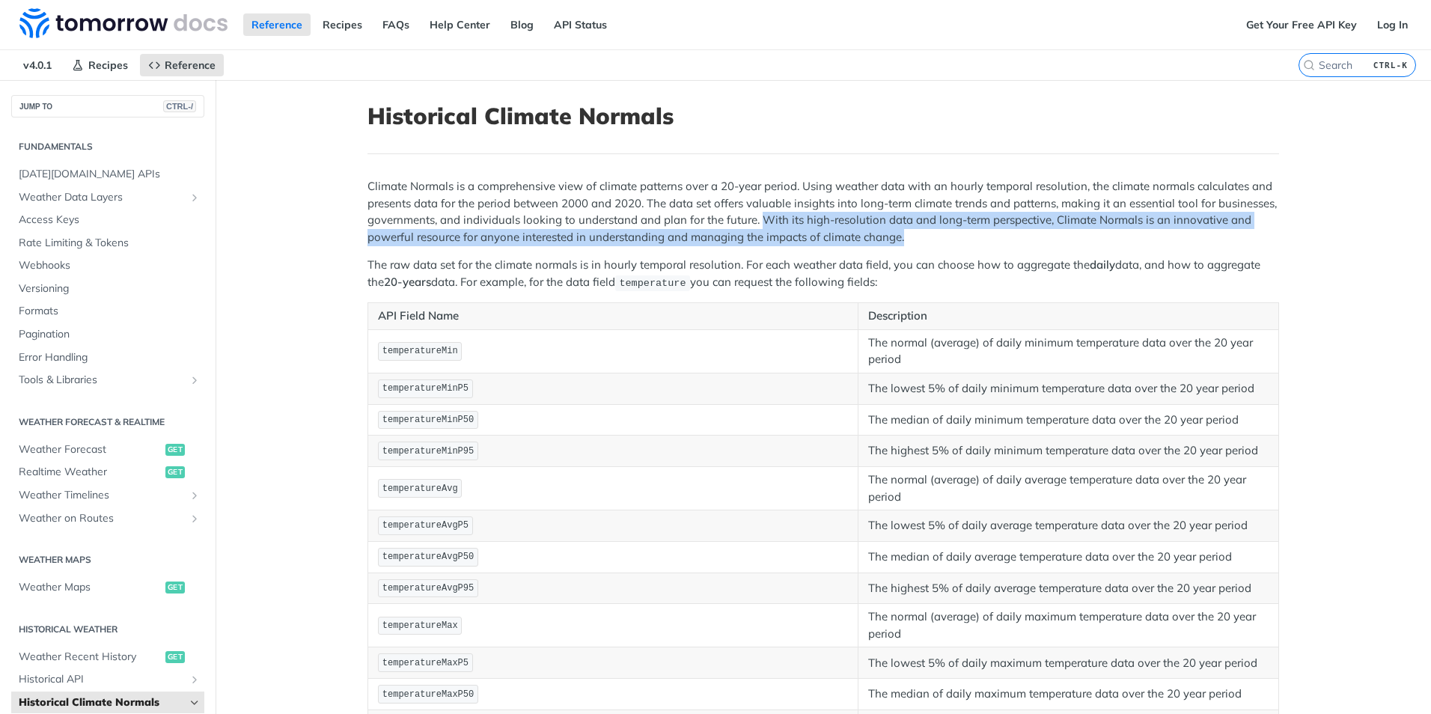
drag, startPoint x: 755, startPoint y: 219, endPoint x: 901, endPoint y: 232, distance: 146.5
click at [901, 232] on p "Climate Normals is a comprehensive view of climate patterns over a 20-year peri…" at bounding box center [824, 211] width 912 height 67
drag, startPoint x: 901, startPoint y: 232, endPoint x: 885, endPoint y: 238, distance: 17.5
click at [885, 238] on p "Climate Normals is a comprehensive view of climate patterns over a 20-year peri…" at bounding box center [824, 211] width 912 height 67
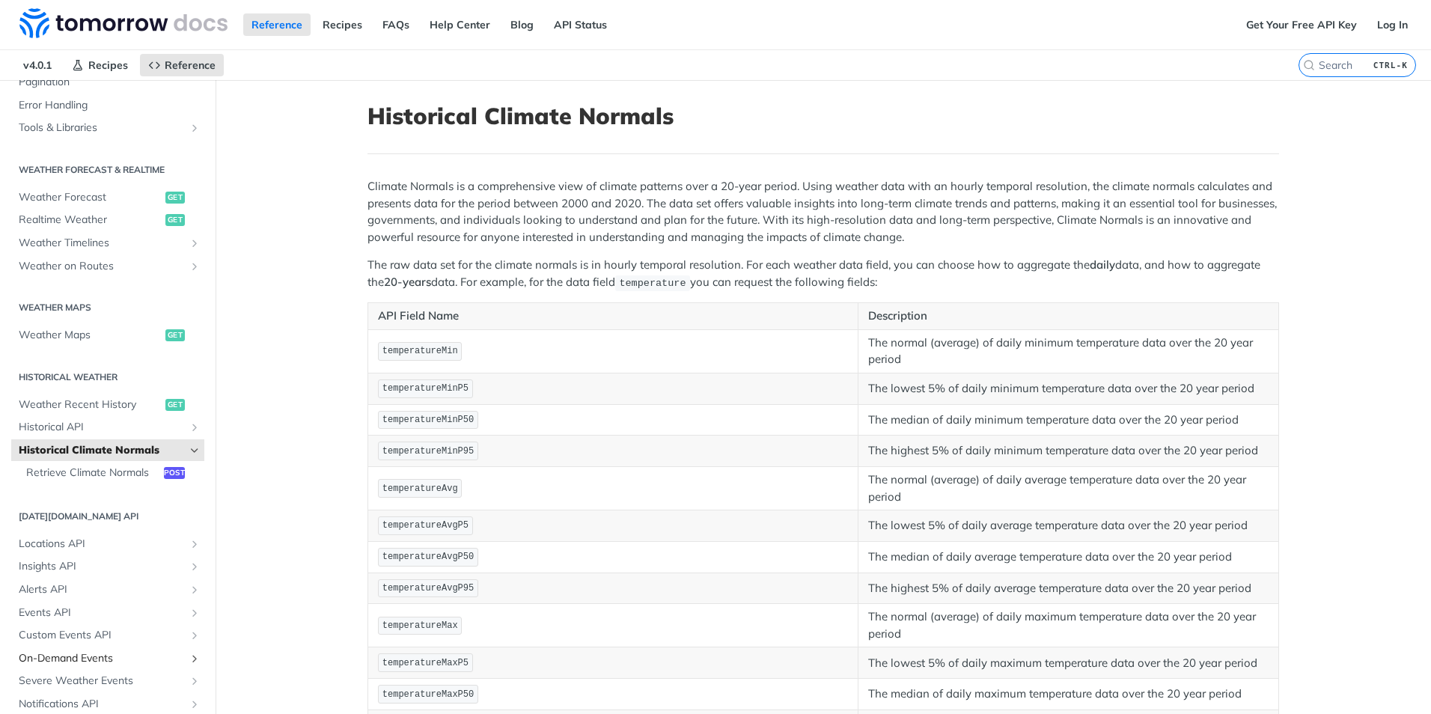
scroll to position [254, 0]
click at [84, 407] on span "Weather Recent History" at bounding box center [90, 403] width 143 height 15
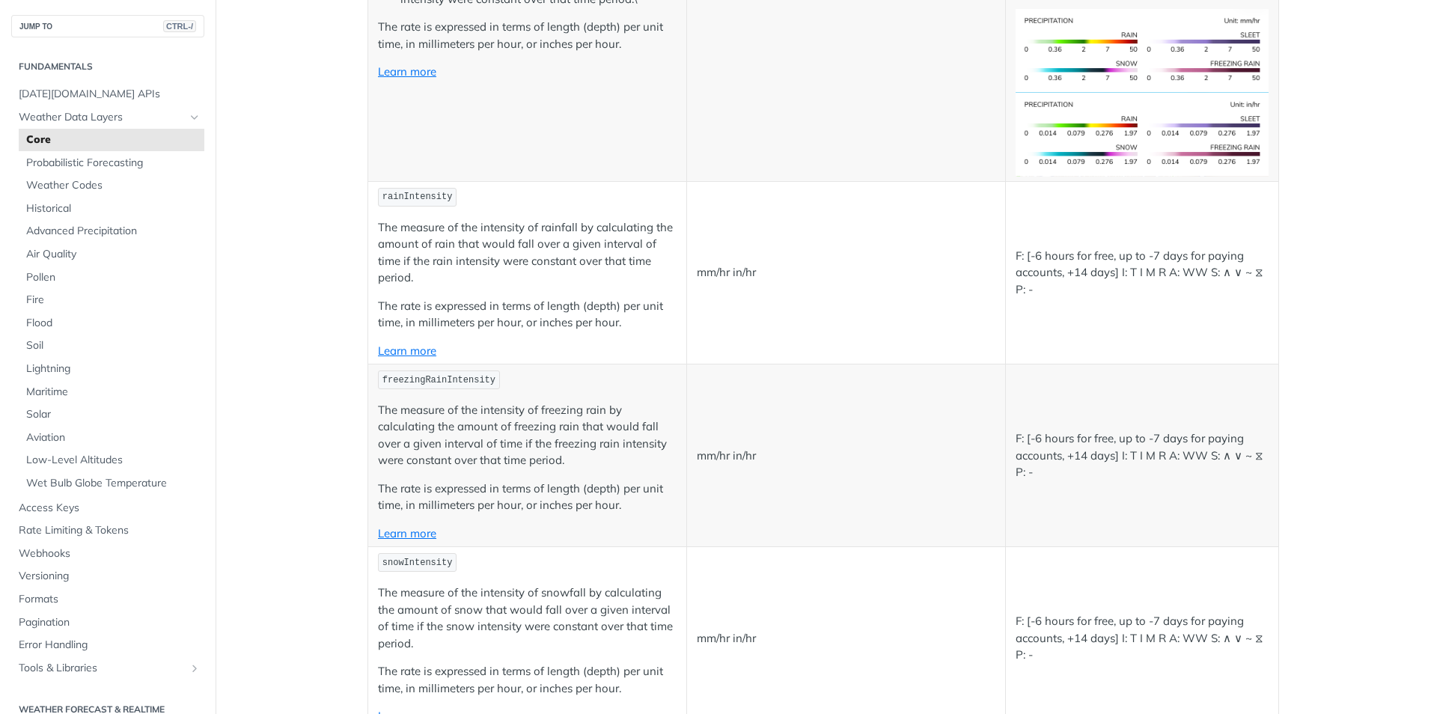
scroll to position [2844, 0]
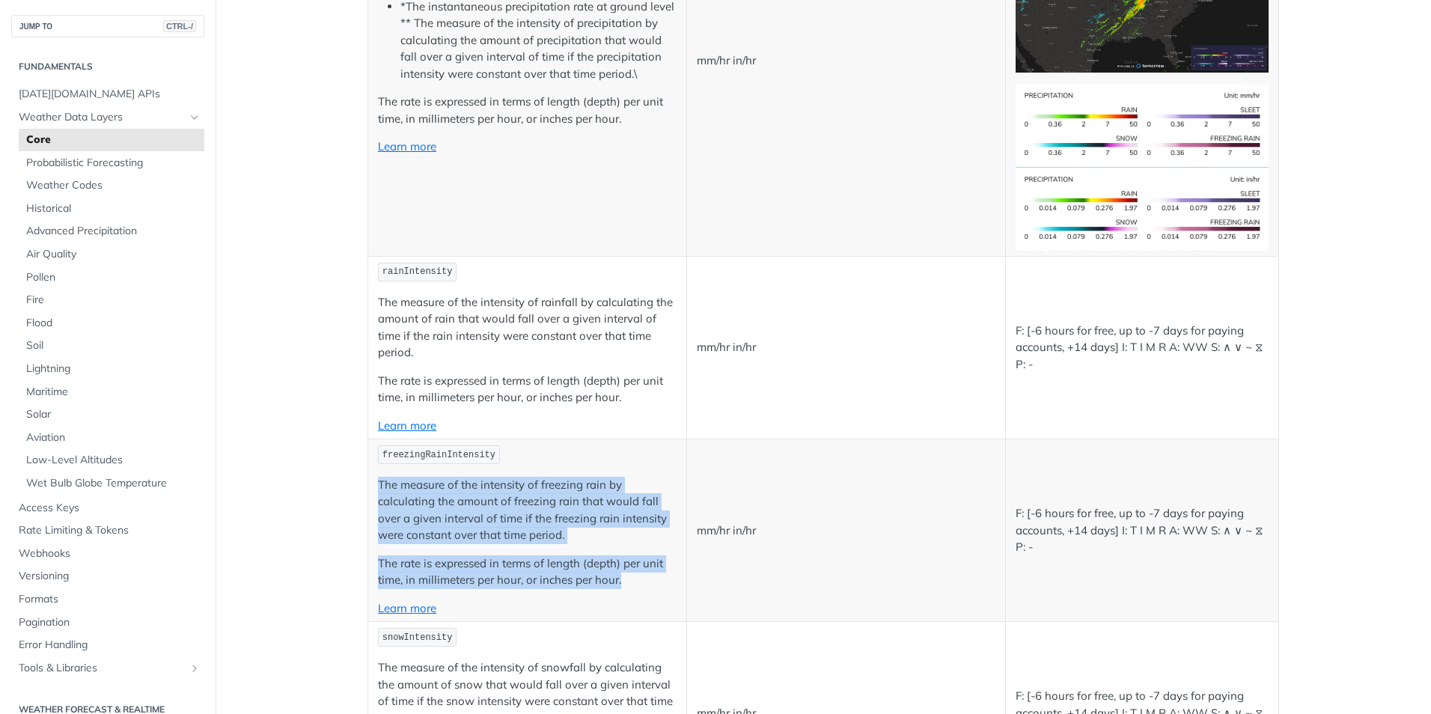
drag, startPoint x: 373, startPoint y: 483, endPoint x: 647, endPoint y: 582, distance: 291.5
click at [647, 582] on td "freezingRainIntensity The measure of the intensity of freezing rain by calculat…" at bounding box center [527, 530] width 319 height 183
drag, startPoint x: 647, startPoint y: 582, endPoint x: 592, endPoint y: 576, distance: 55.0
click at [593, 577] on p "The rate is expressed in terms of length (depth) per unit time, in millimeters …" at bounding box center [527, 572] width 299 height 34
click at [559, 516] on p "The measure of the intensity of freezing rain by calculating the amount of free…" at bounding box center [527, 510] width 299 height 67
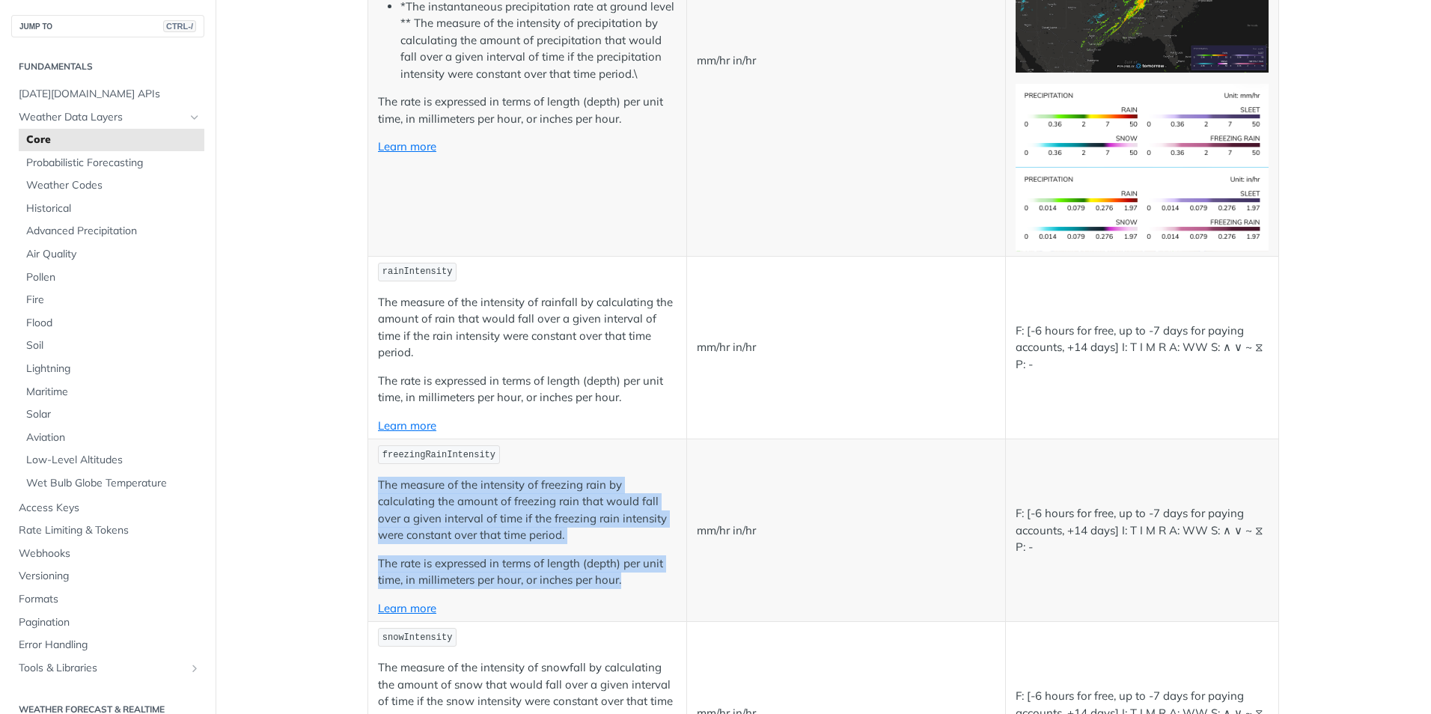
click at [493, 554] on td "freezingRainIntensity The measure of the intensity of freezing rain by calculat…" at bounding box center [527, 530] width 319 height 183
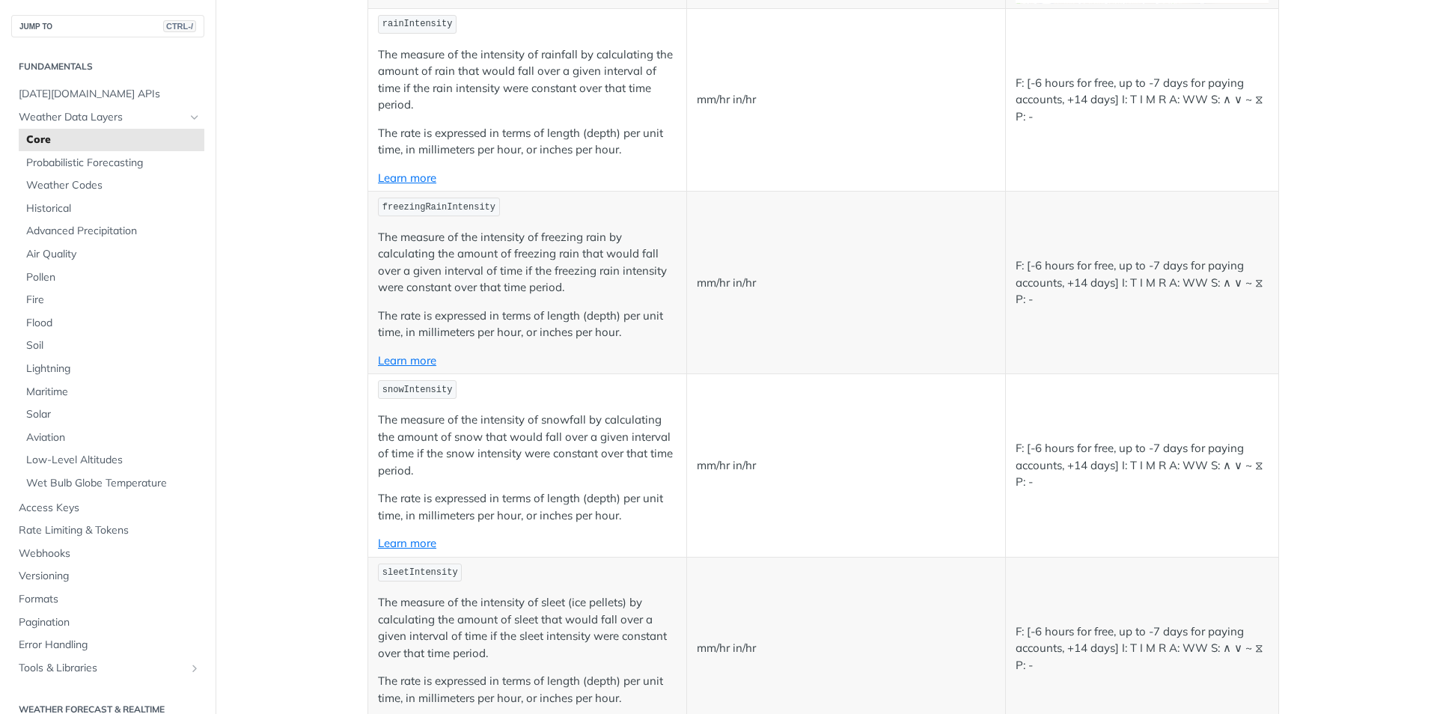
scroll to position [3144, 0]
